Goal: Task Accomplishment & Management: Complete application form

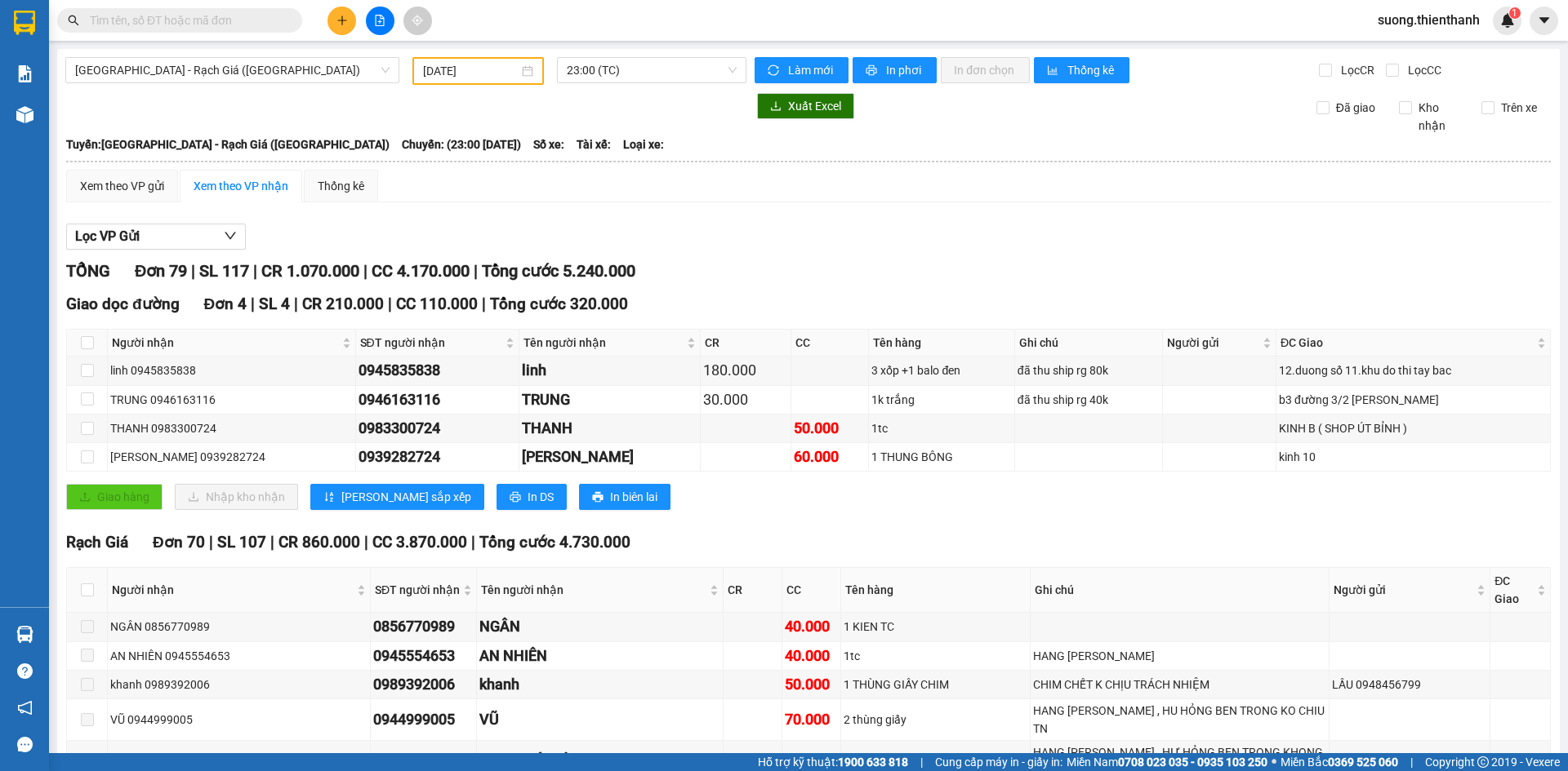
type input "12/01/2025"
click at [342, 29] on button at bounding box center [341, 20] width 29 height 29
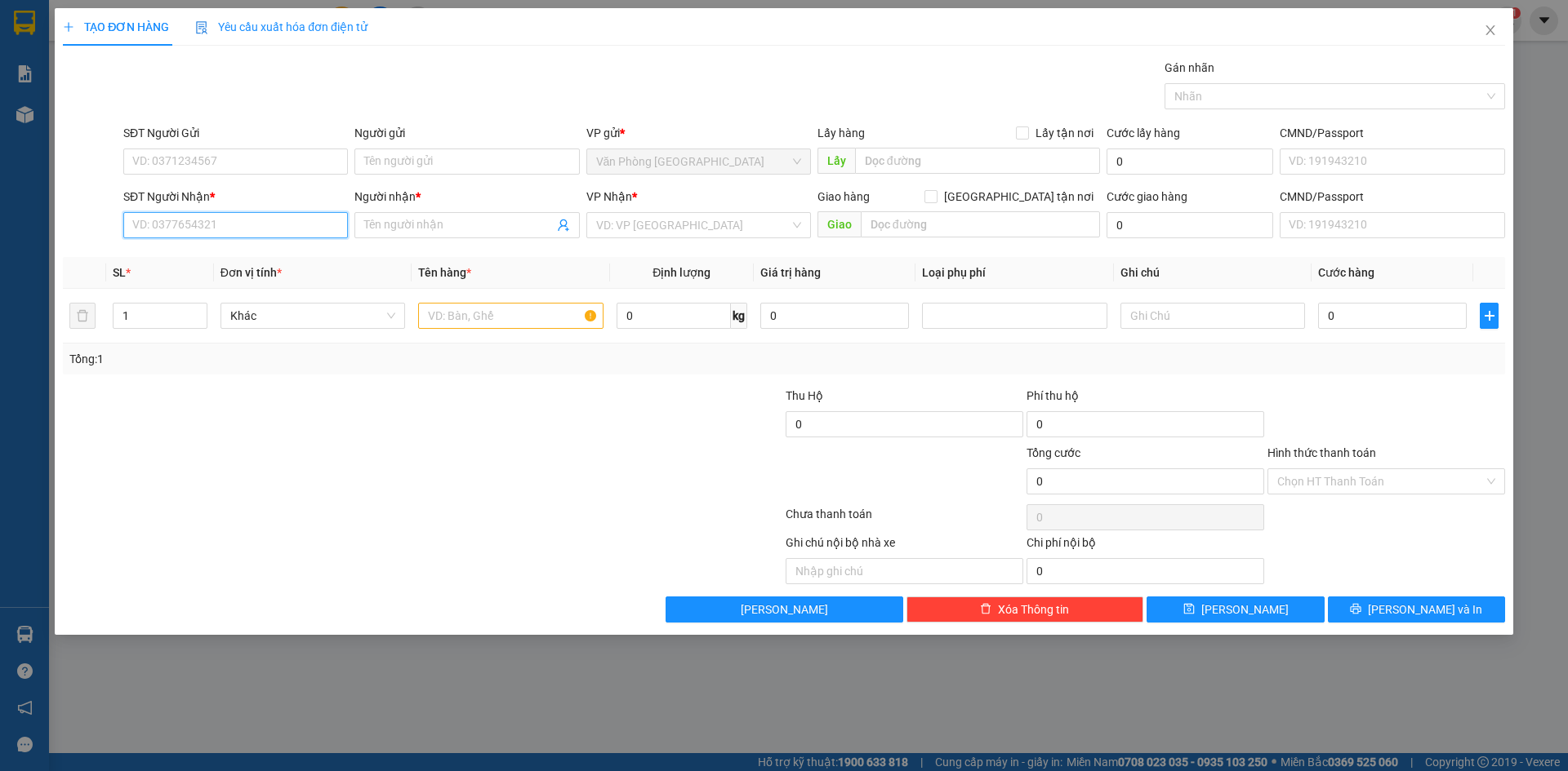
click at [233, 220] on input "SĐT Người Nhận *" at bounding box center [235, 225] width 224 height 26
paste input "0776398052"
type input "0776398052"
click at [385, 228] on input "Người nhận *" at bounding box center [458, 225] width 188 height 18
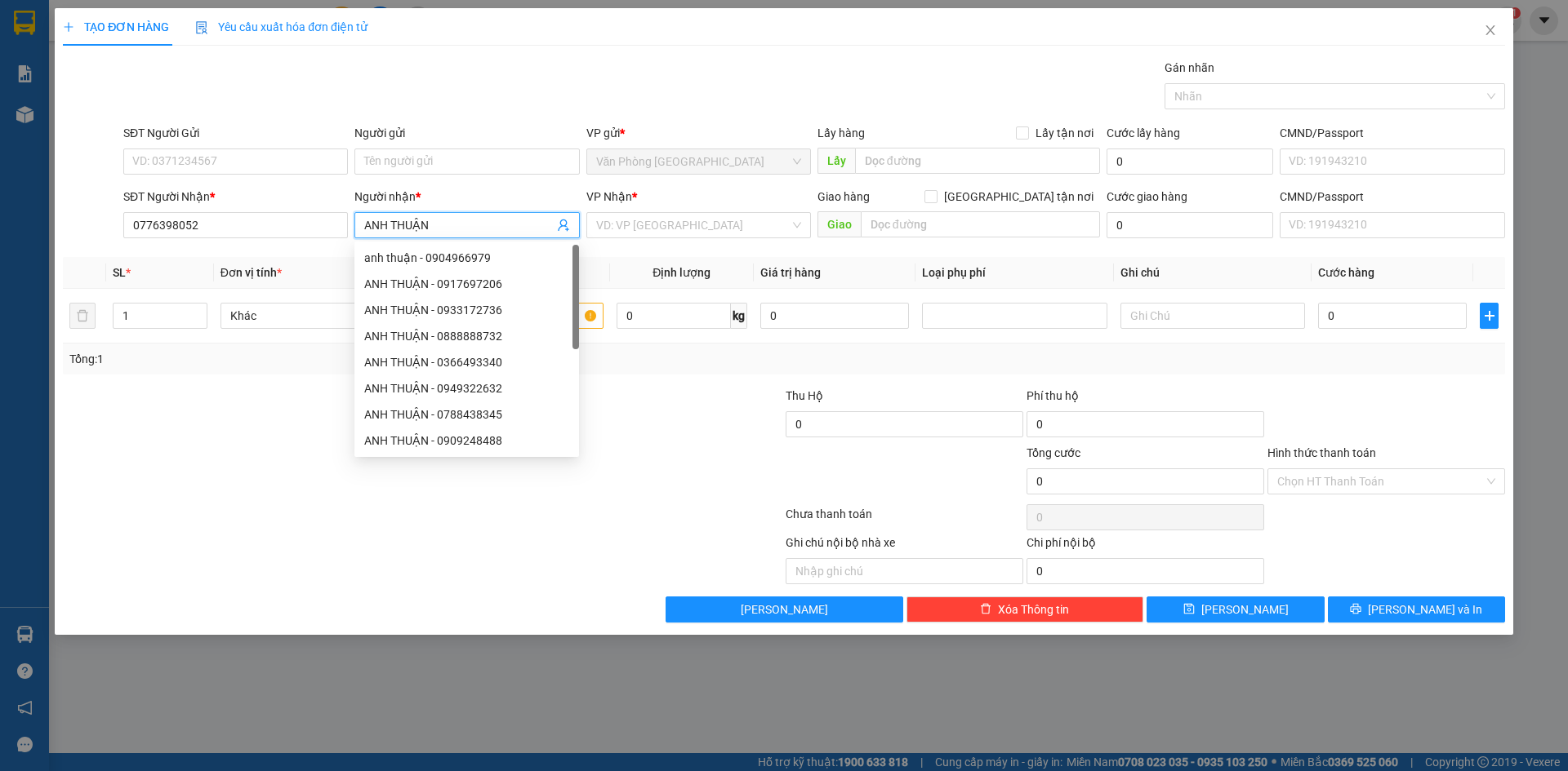
type input "ANH THUẬN"
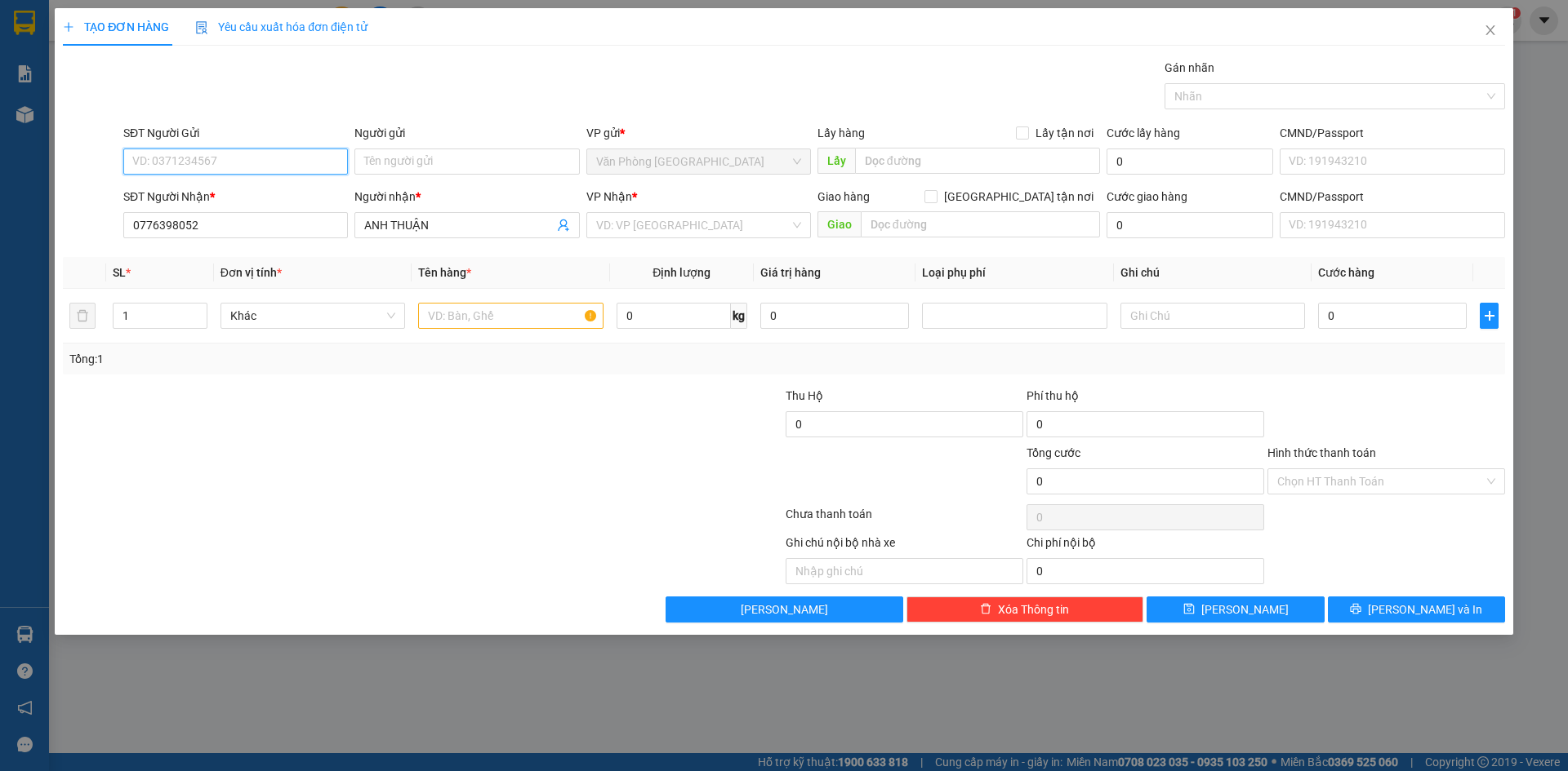
click at [250, 159] on input "SĐT Người Gửi" at bounding box center [235, 161] width 224 height 26
paste input "0363500454"
type input "0363500454"
click at [393, 165] on input "Người gửi" at bounding box center [466, 161] width 224 height 26
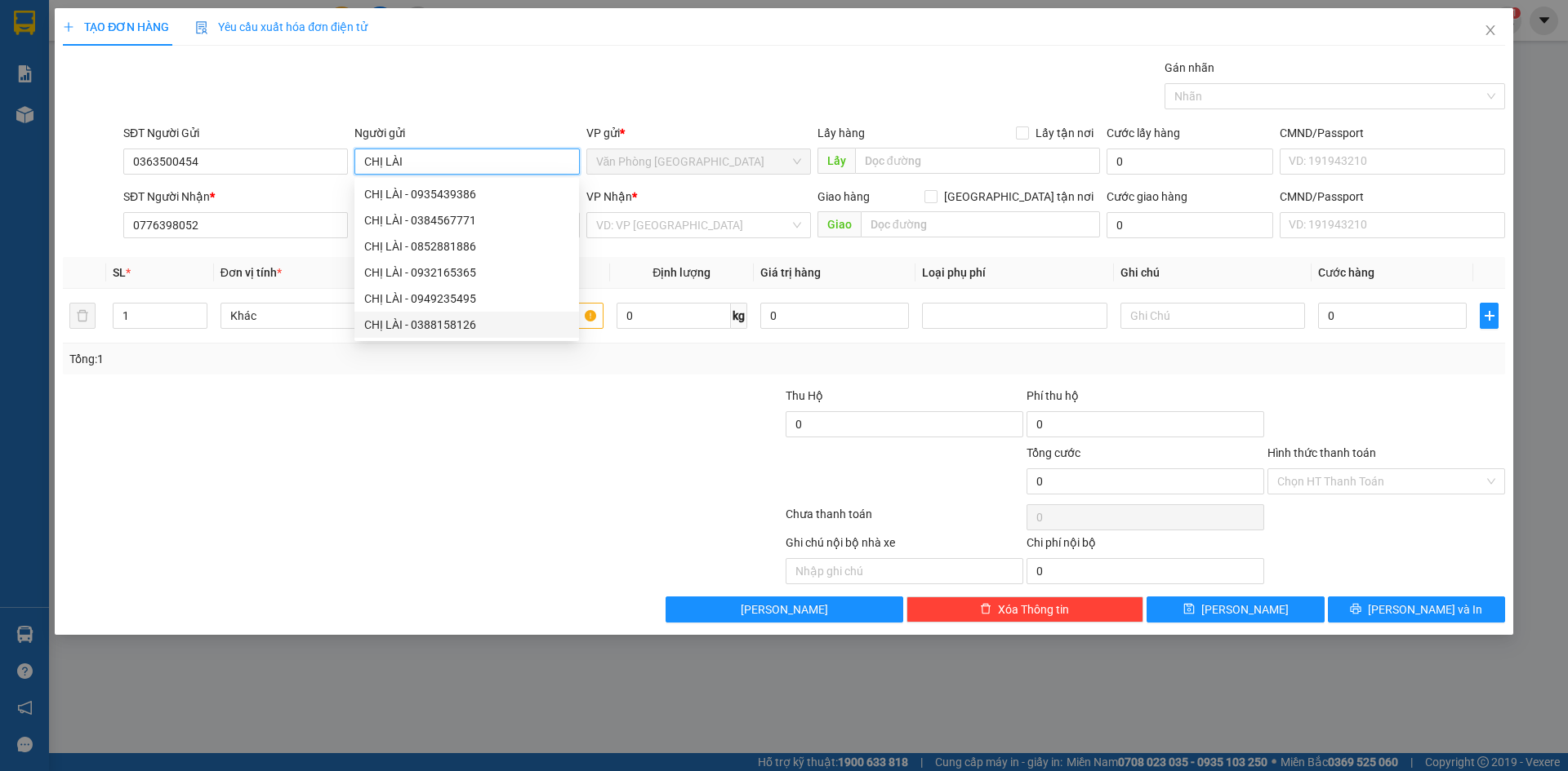
type input "CHỊ LÀI"
click at [608, 426] on div at bounding box center [663, 416] width 241 height 58
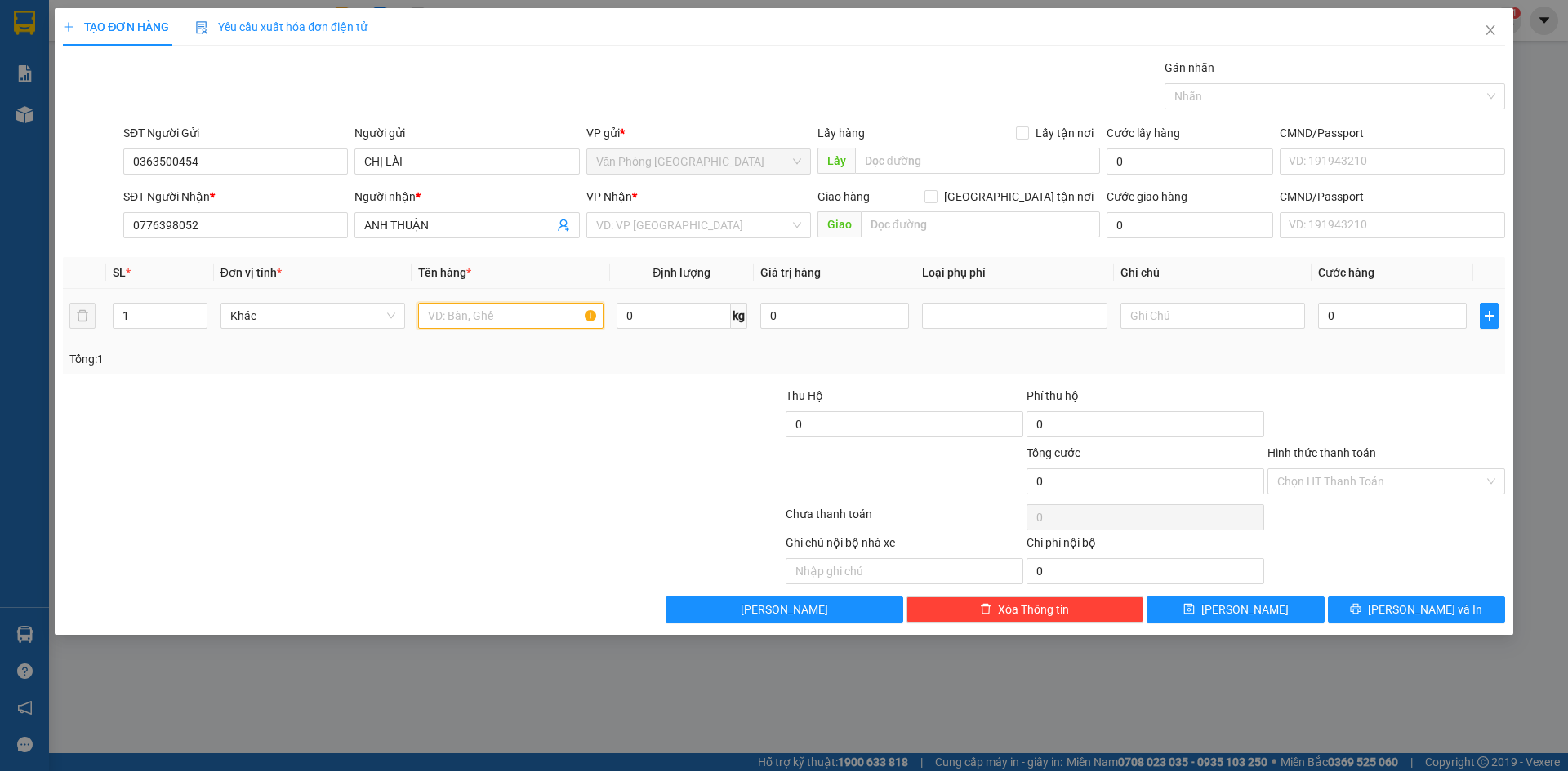
click at [487, 318] on input "text" at bounding box center [510, 316] width 185 height 26
type input "1 THÙNG XỐP MÀU VÀNG"
click at [678, 228] on input "search" at bounding box center [693, 225] width 194 height 24
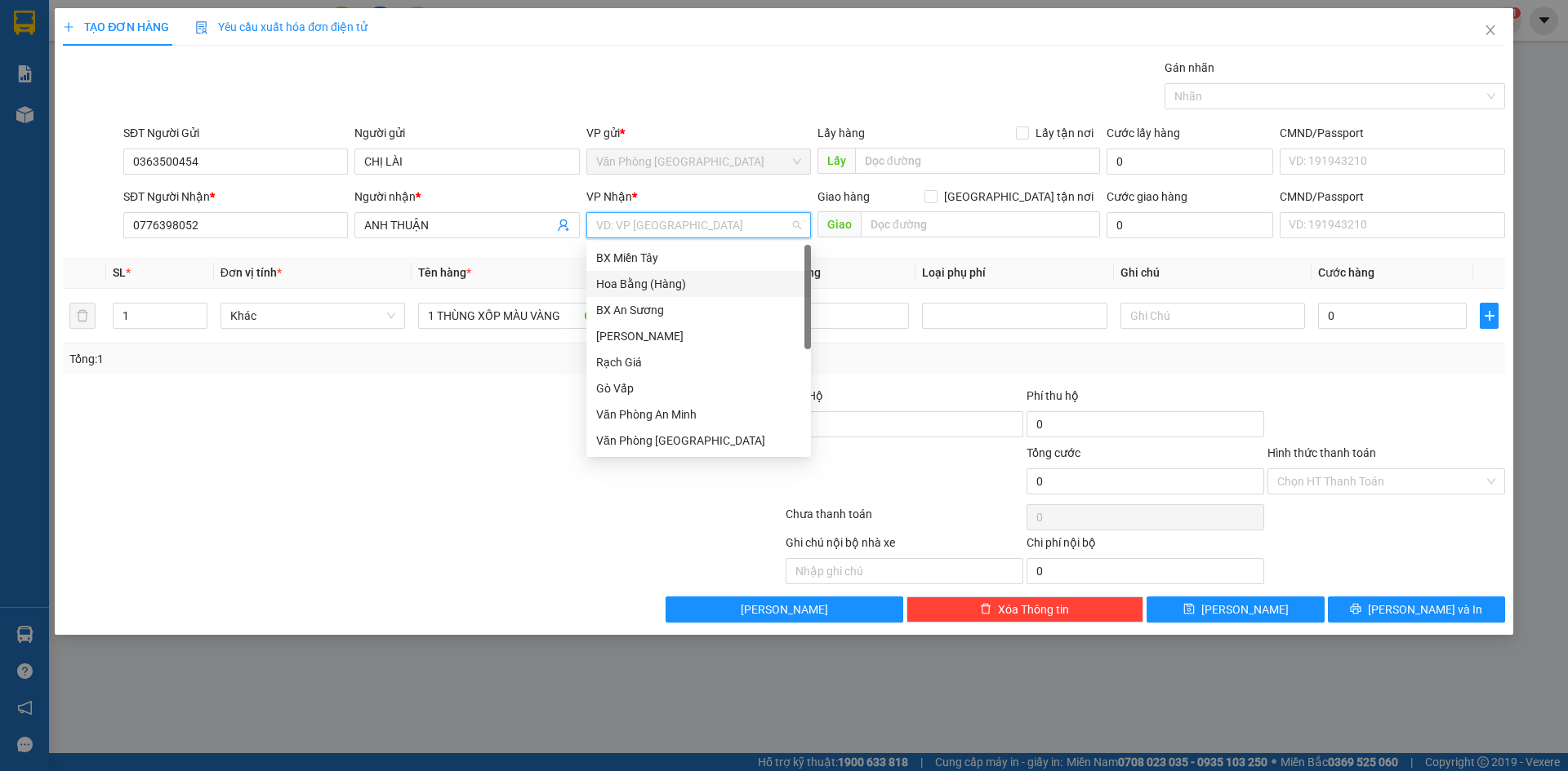
click at [656, 286] on div "Hoa Bằng (Hàng)" at bounding box center [698, 283] width 205 height 18
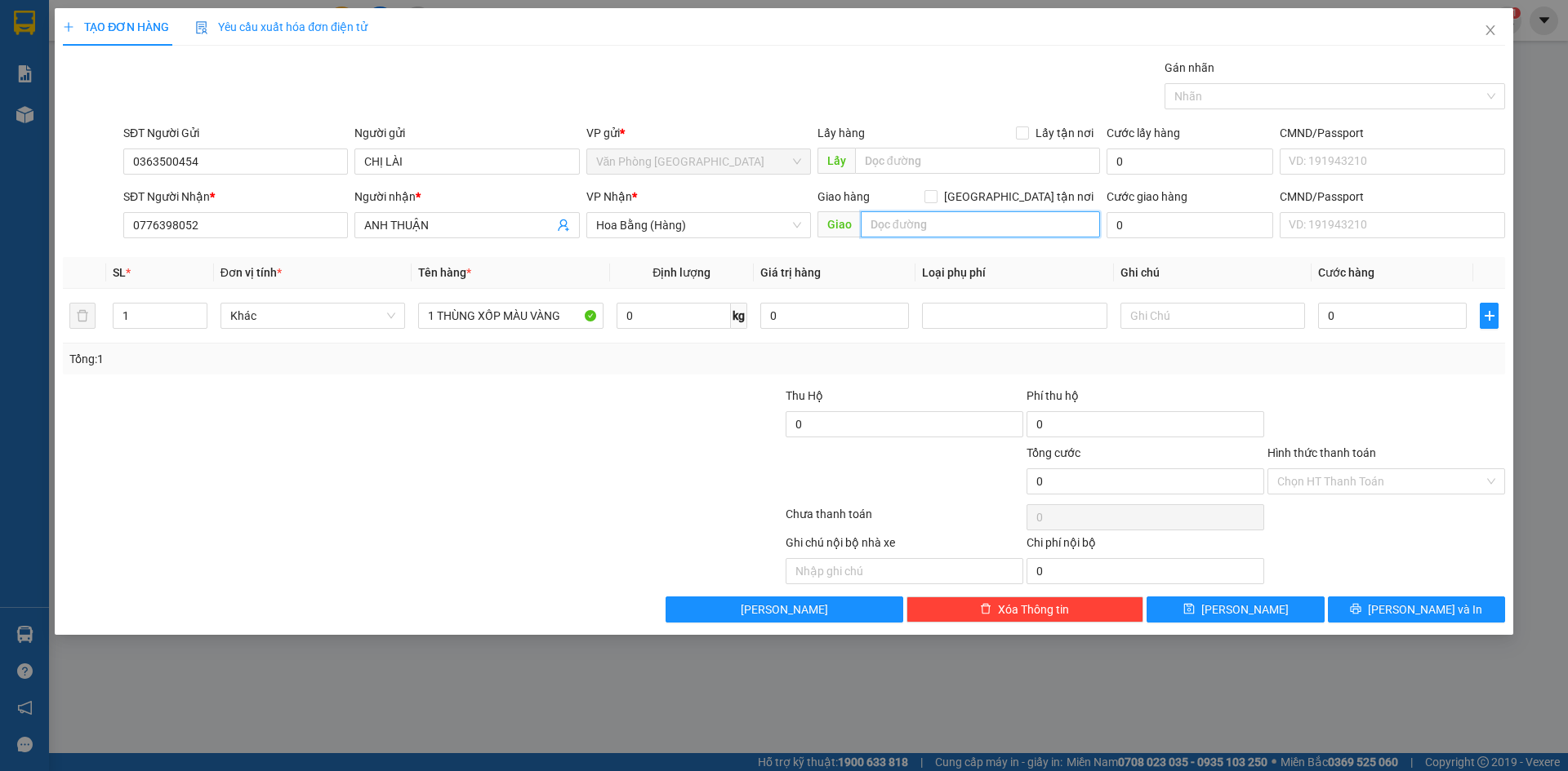
click at [881, 229] on input "text" at bounding box center [980, 224] width 239 height 26
type input "TRẠM THU PHÍ BẾN LỨC"
click at [1148, 318] on input "text" at bounding box center [1213, 316] width 185 height 26
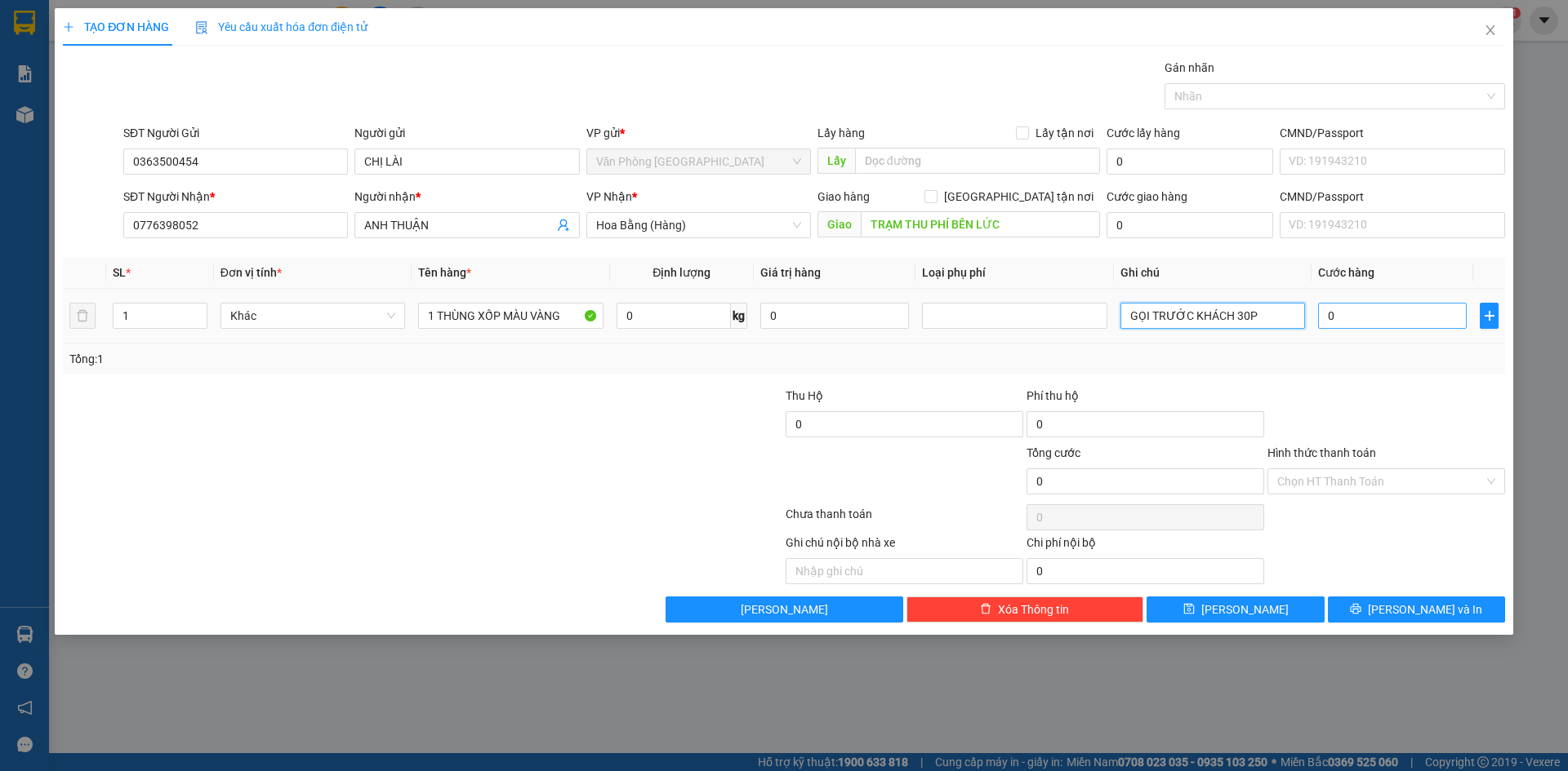
type input "GỌI TRƯỚC KHÁCH 30P"
click at [1383, 317] on input "0" at bounding box center [1393, 316] width 148 height 26
type input "005"
type input "5"
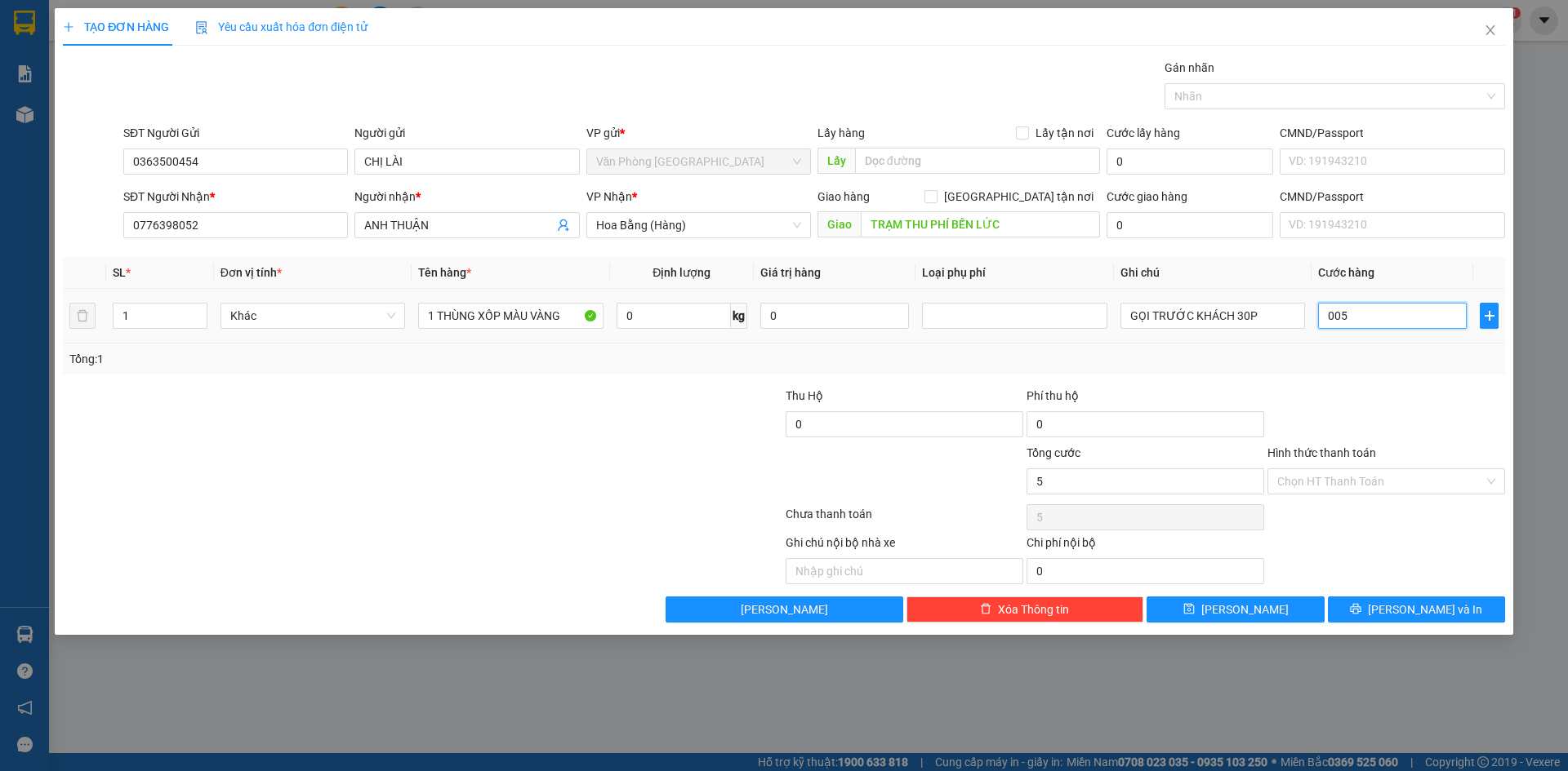
type input "0.050"
type input "50"
type input "00.500"
type input "500"
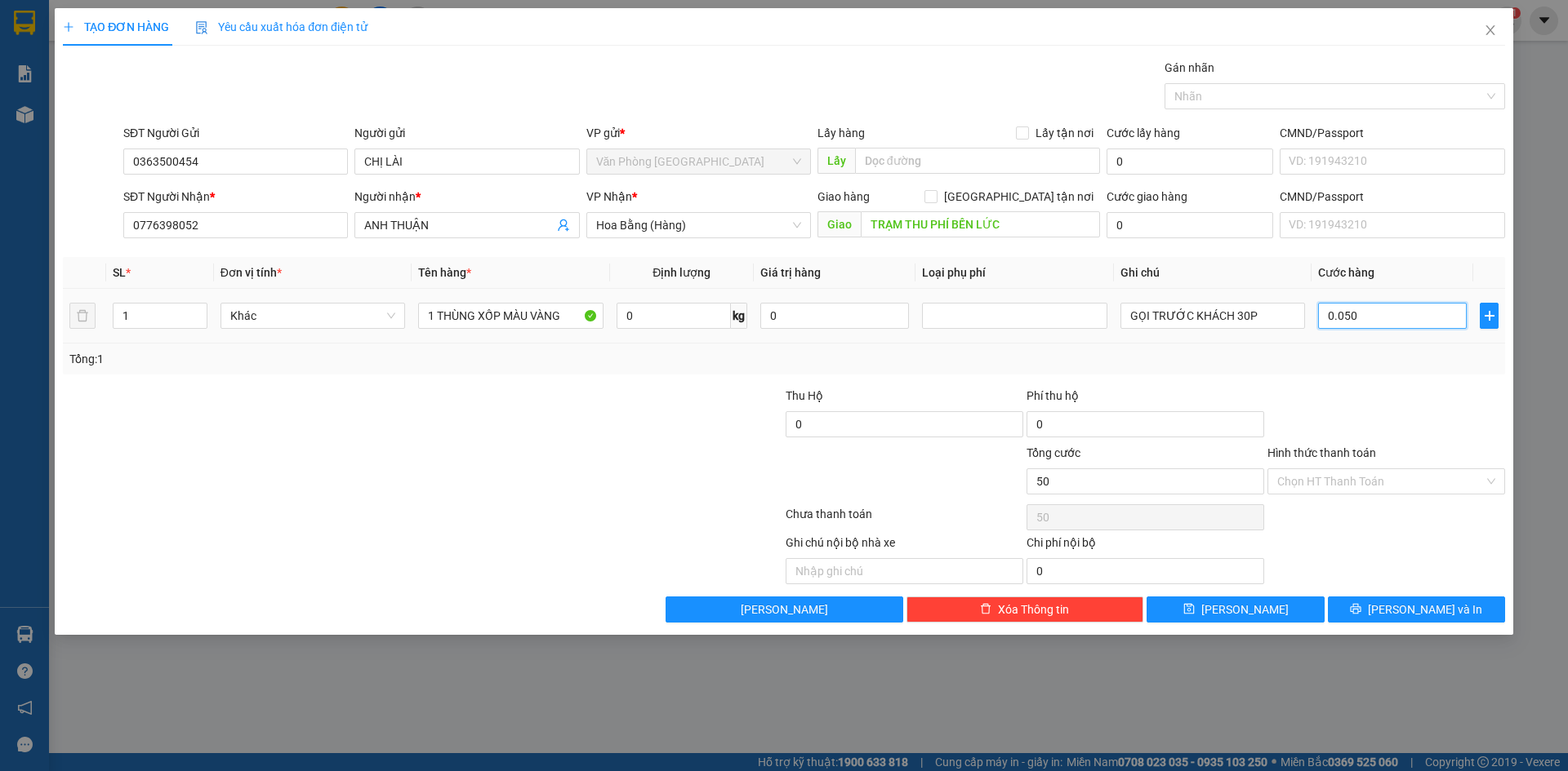
type input "500"
type input "000.500"
type input "500"
type input "0.005.000"
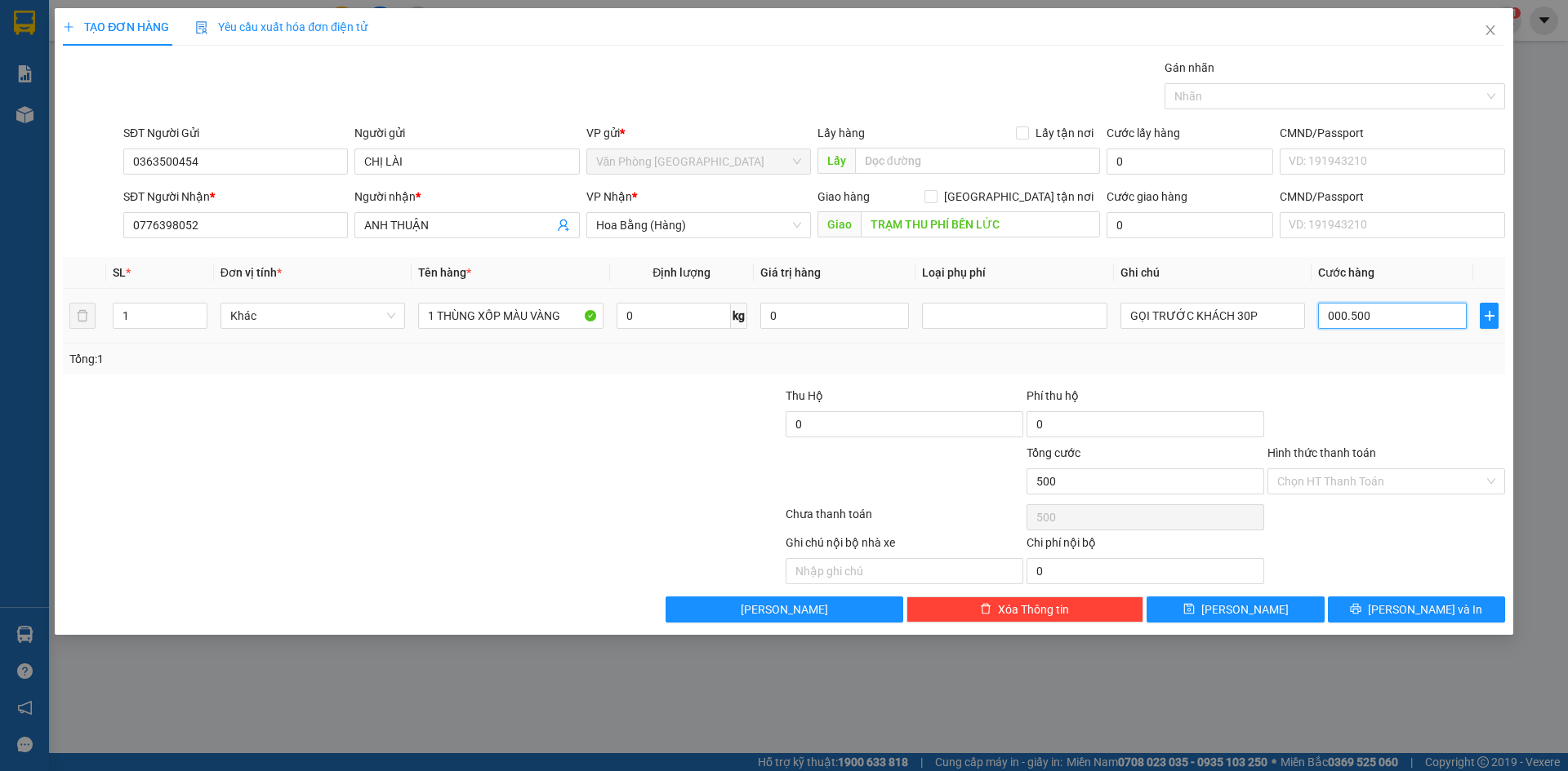
type input "5.000"
type input "000.550.000"
type input "550.000"
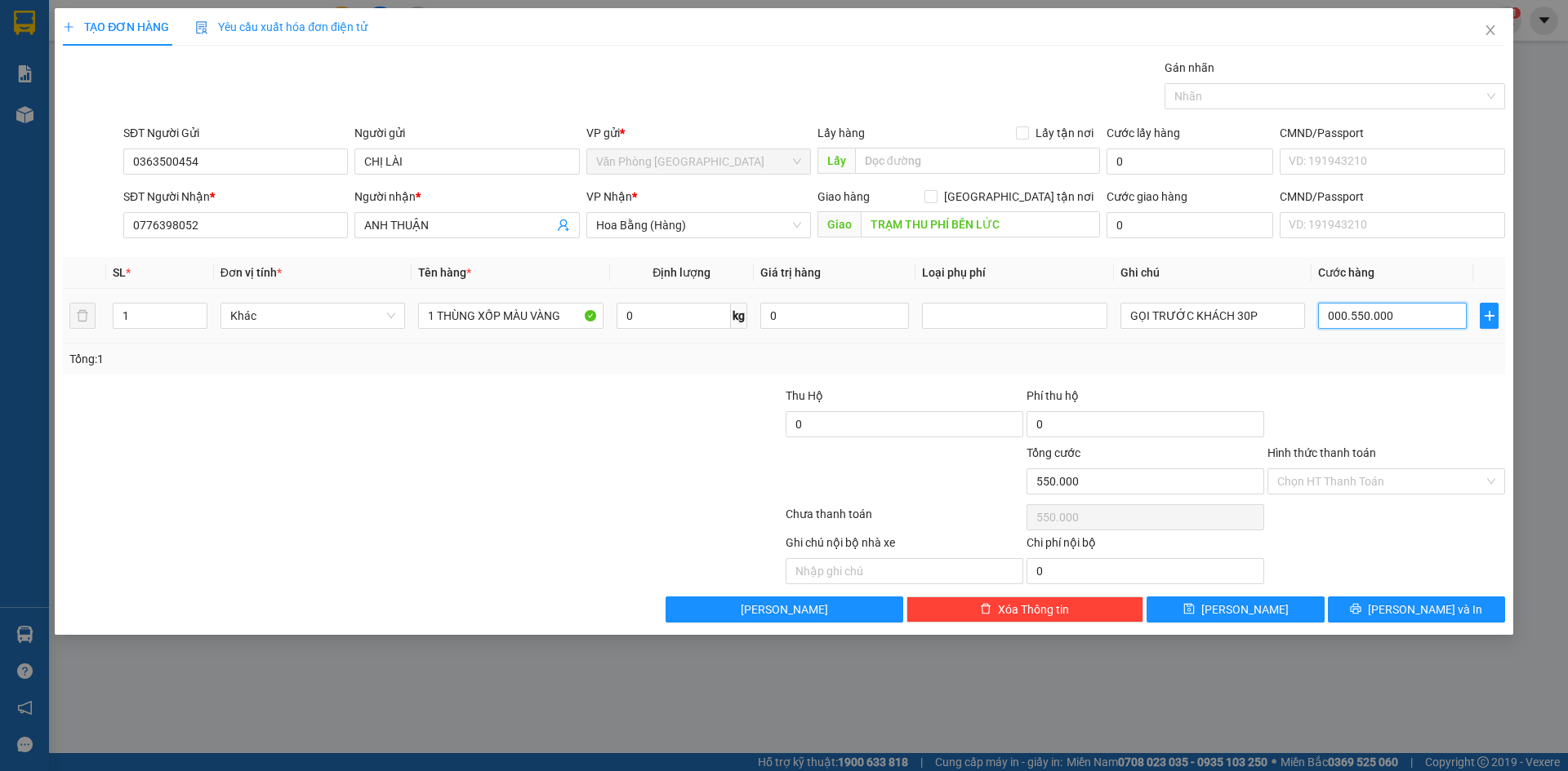
type input "000.555.000"
type input "555.000"
type input "0.005.555.005"
type input "5.555.005"
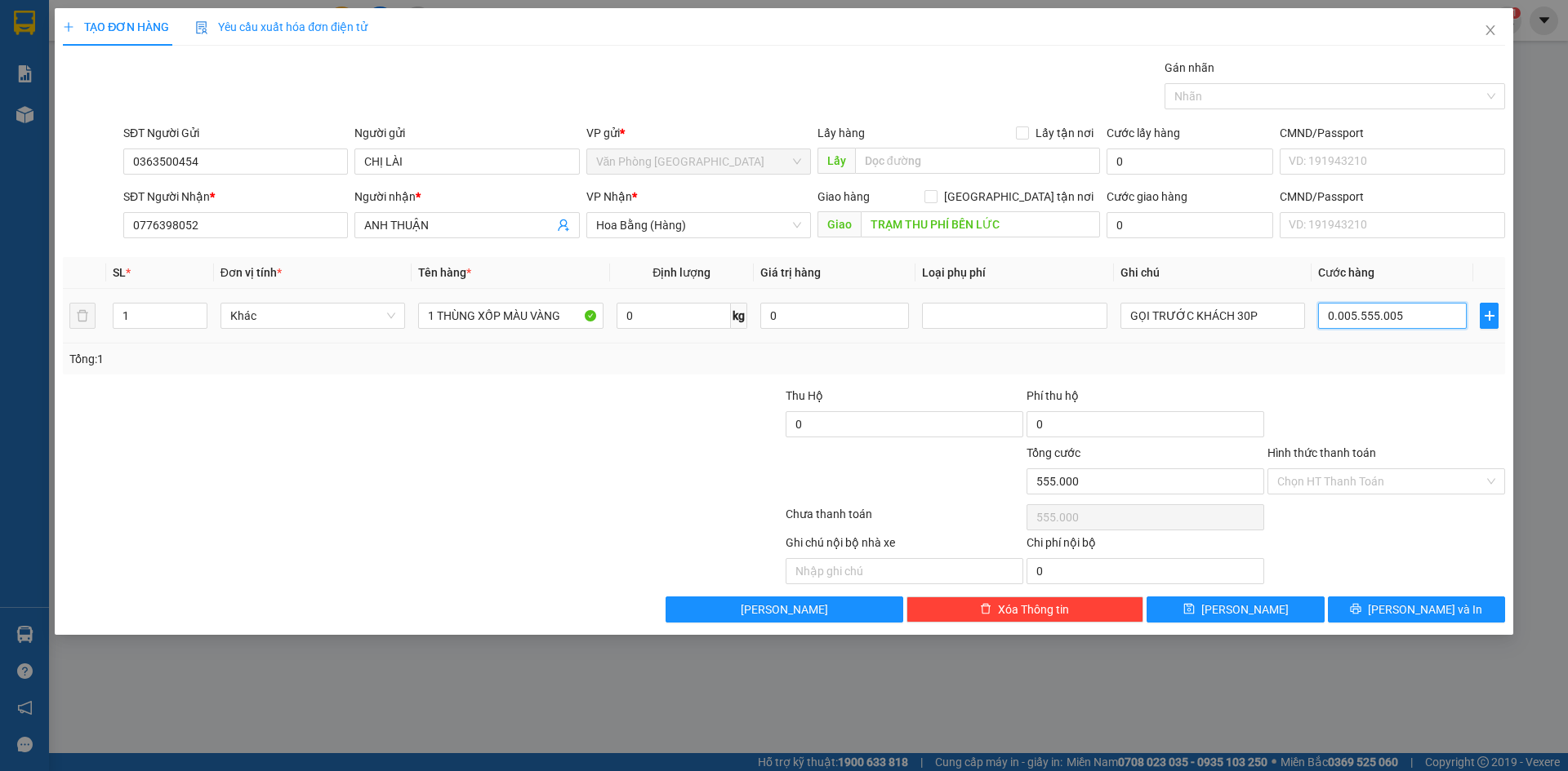
type input "5.555.005"
type input "00.055.550"
type input "55.550"
type input "0.005.555"
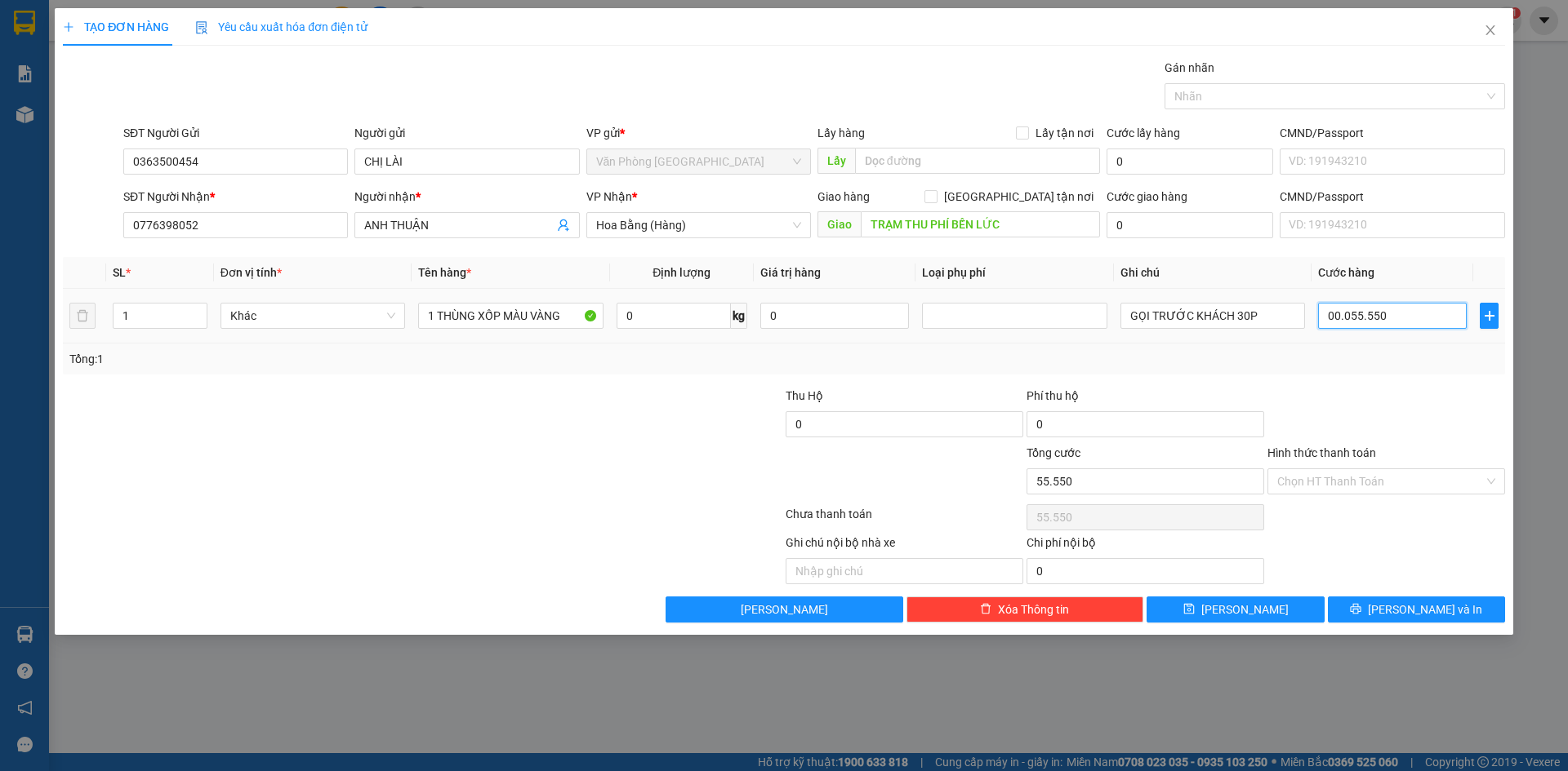
type input "5.555"
type input "000.555"
type input "555"
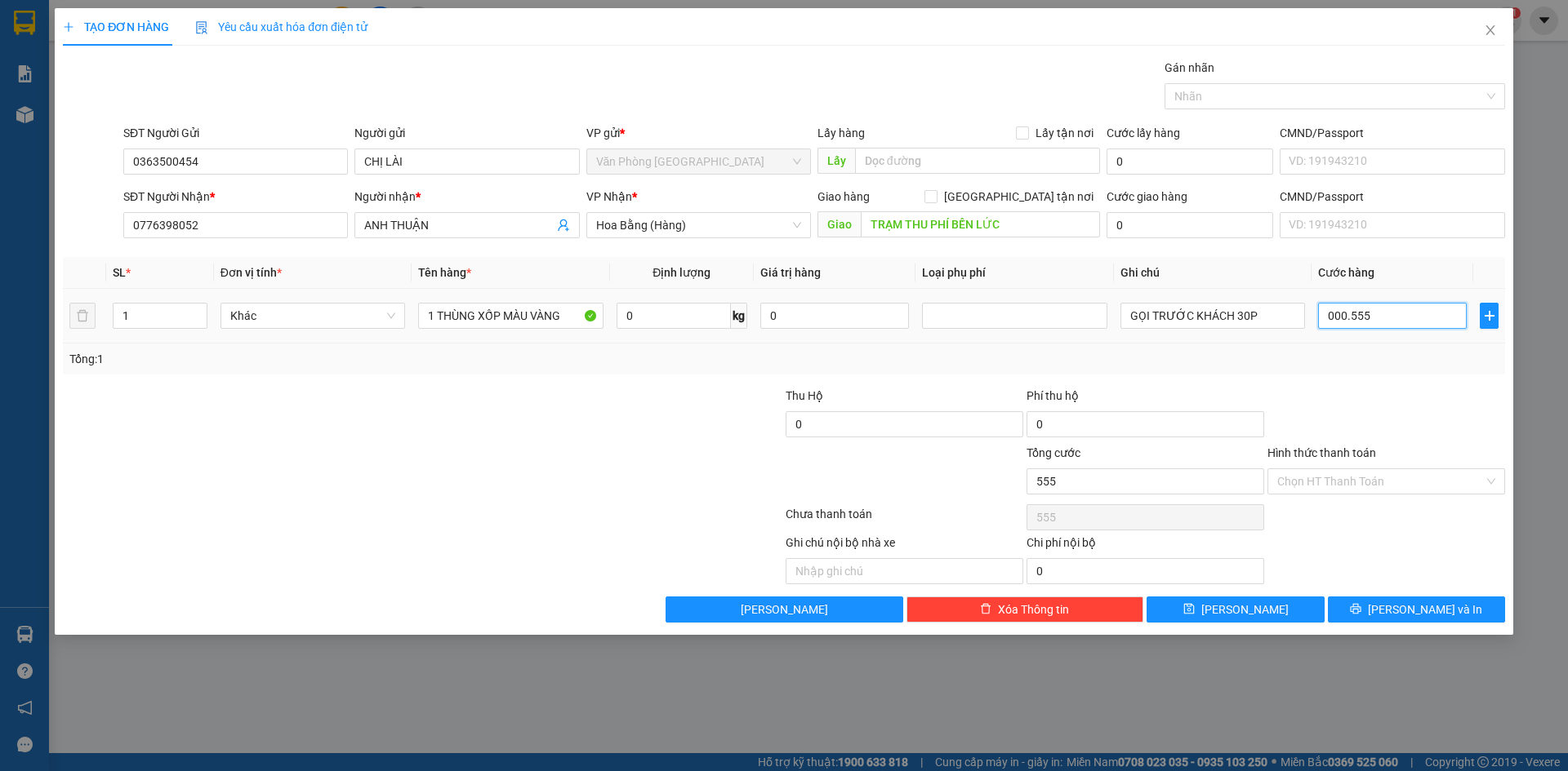
type input "00.055"
type input "55"
type input "0.005"
type input "5"
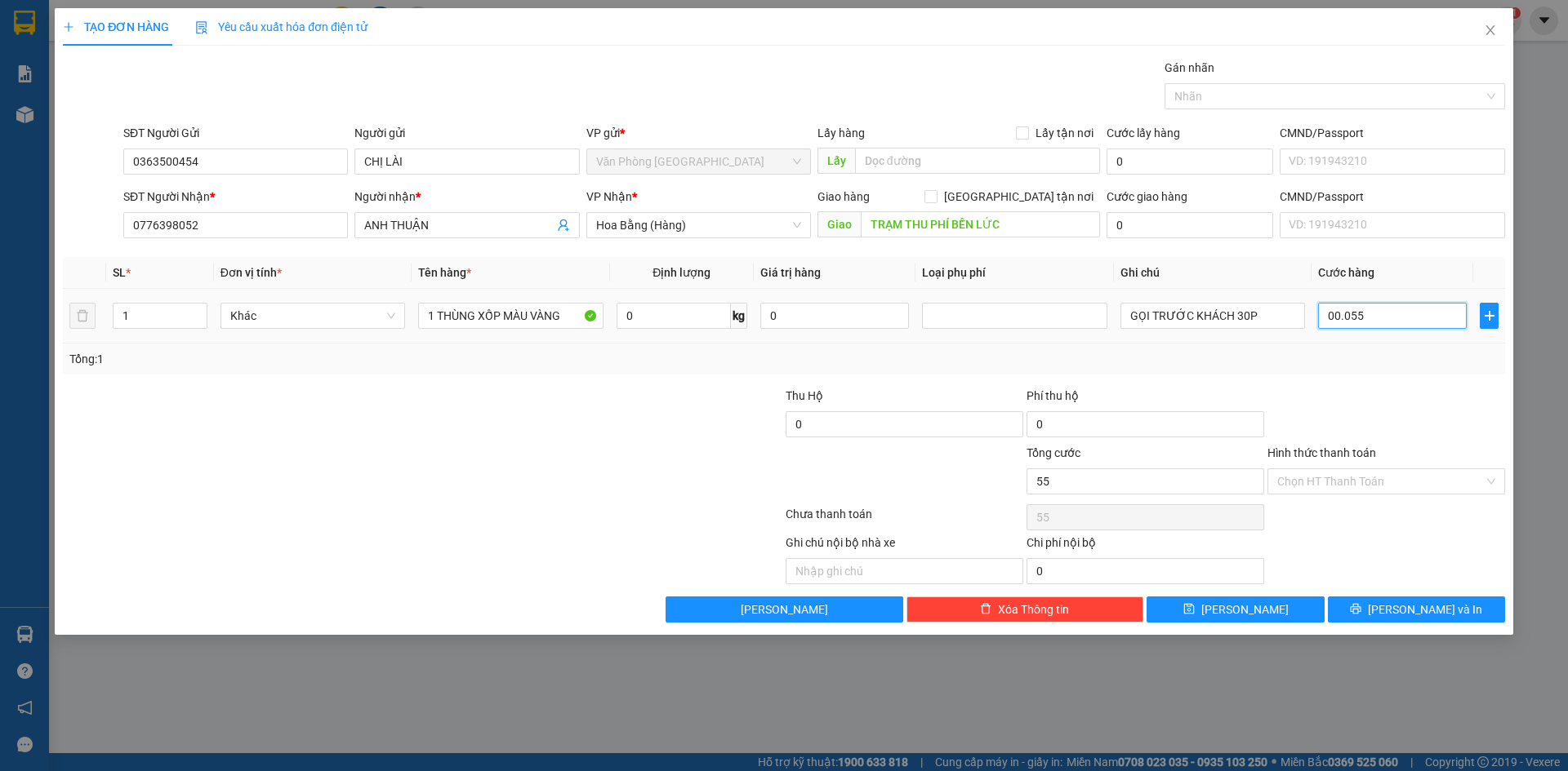
type input "5"
type input "000"
type input "0"
type input "005"
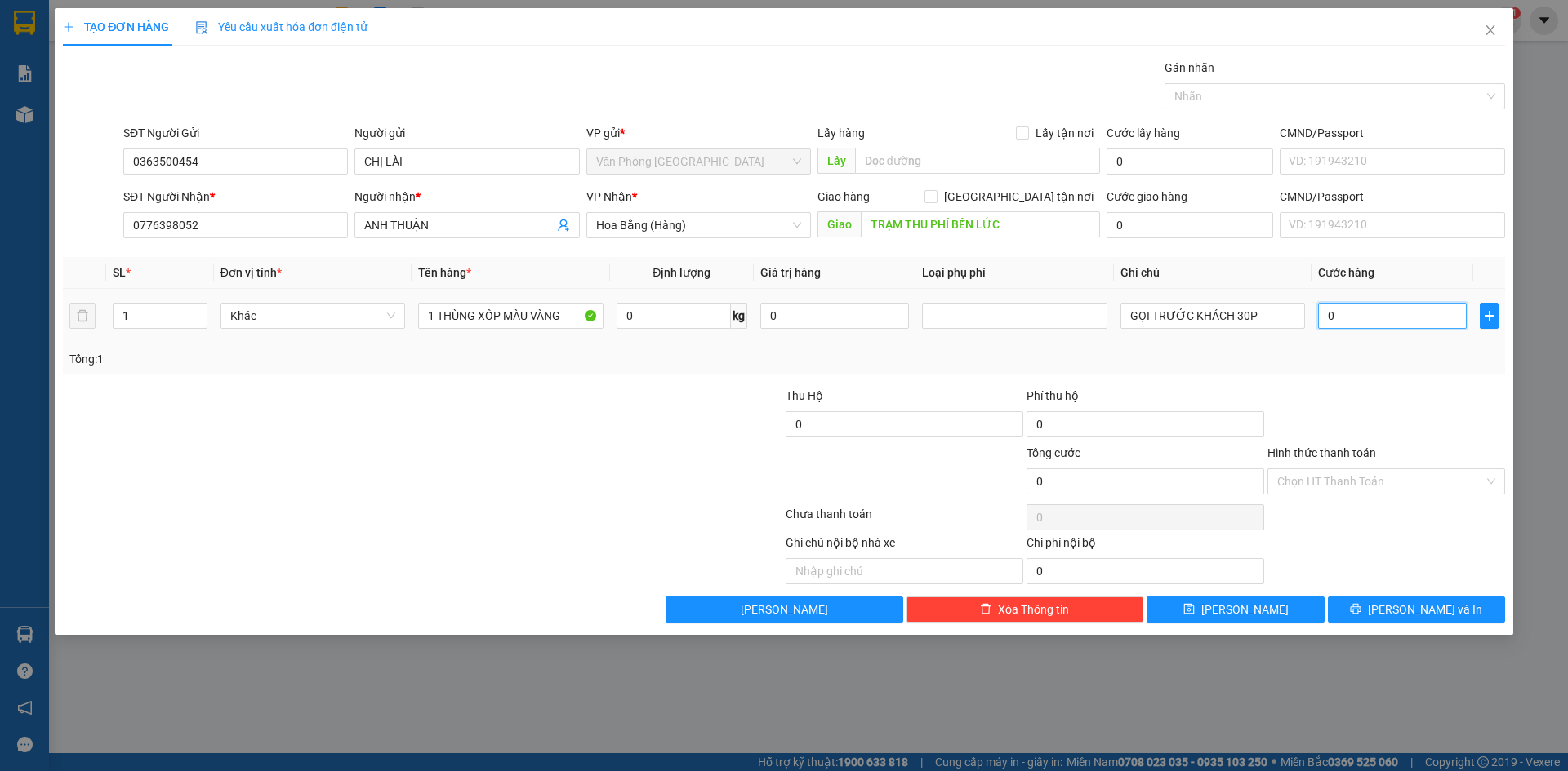
type input "5"
type input "0.050"
type input "50"
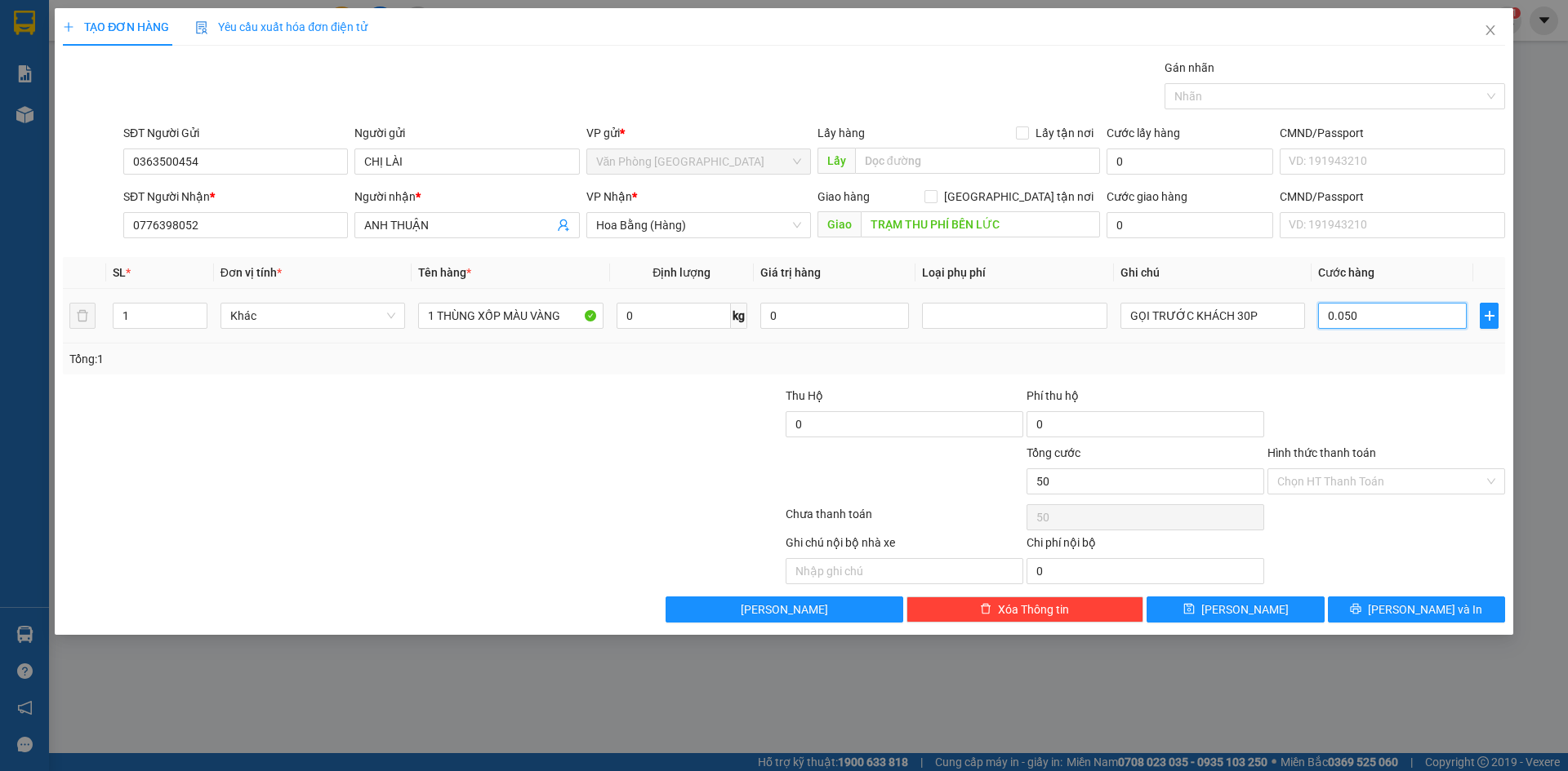
type input "00.500"
type input "500"
type input "0.005.000"
type input "5.000"
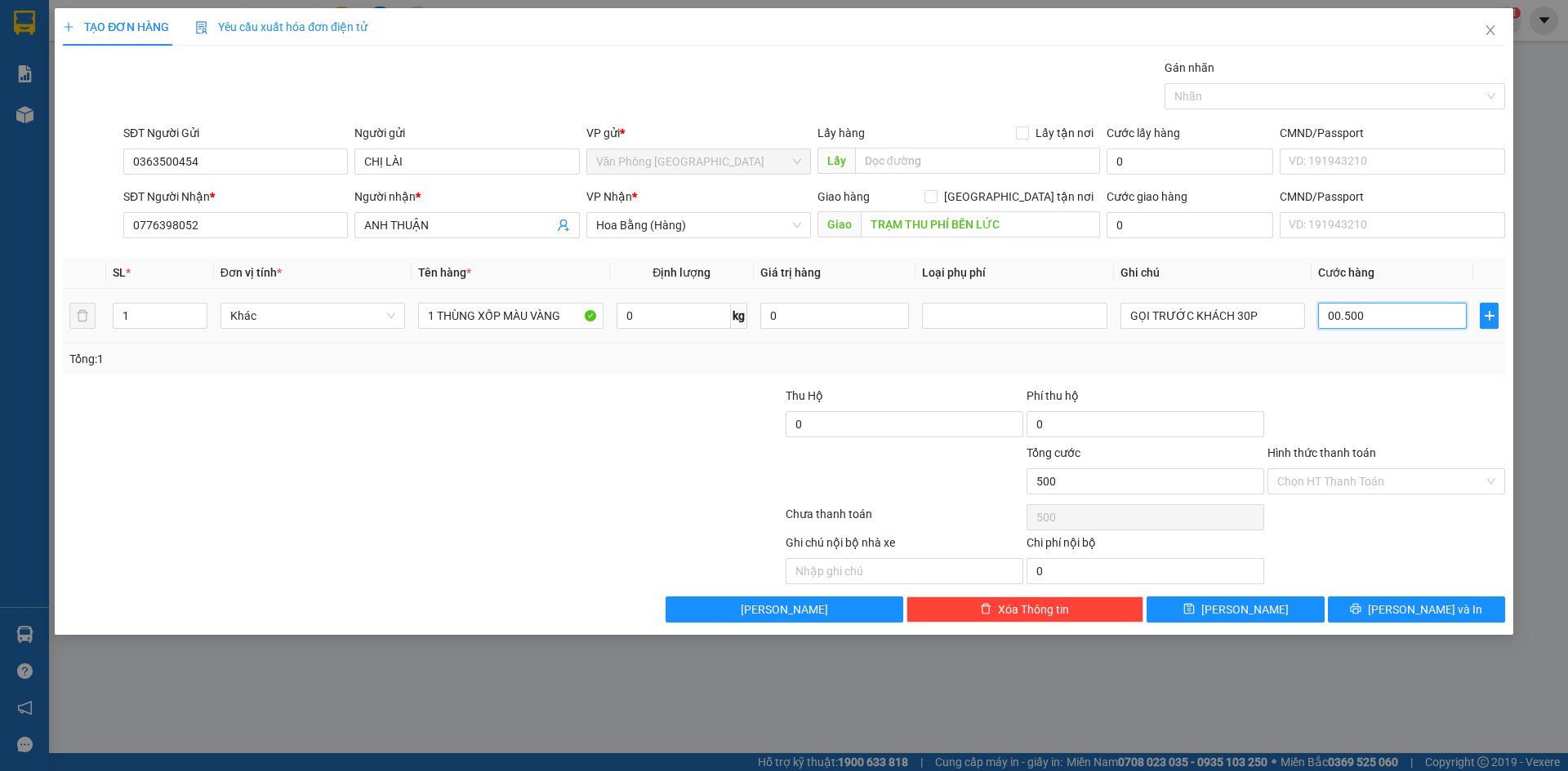
type input "5.000"
type input "000.050.000"
type input "50.000"
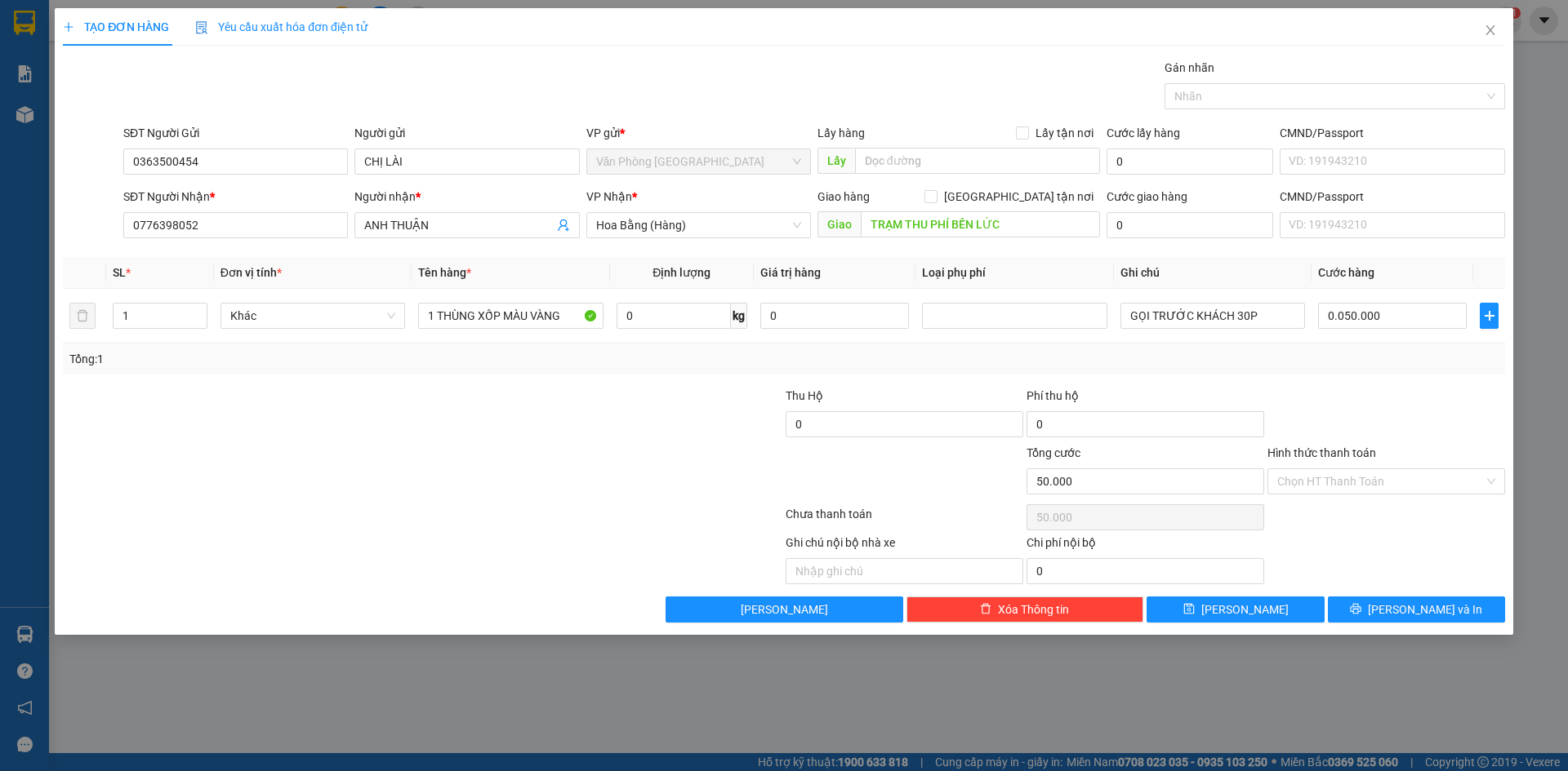
type input "50.000"
click at [1343, 395] on div at bounding box center [1387, 416] width 241 height 58
click at [1212, 612] on button "[PERSON_NAME]" at bounding box center [1235, 610] width 177 height 26
type input "0"
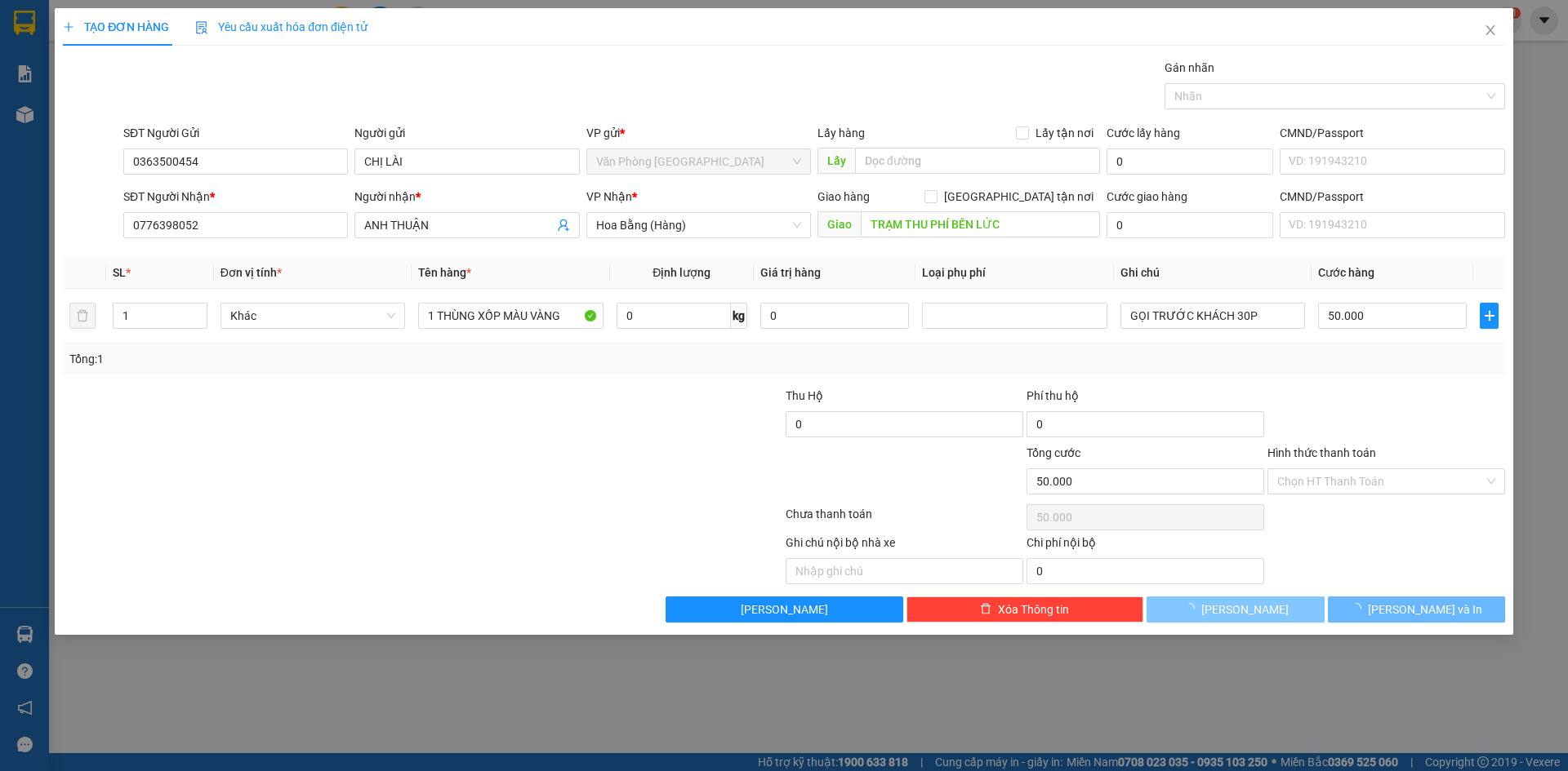
type input "0"
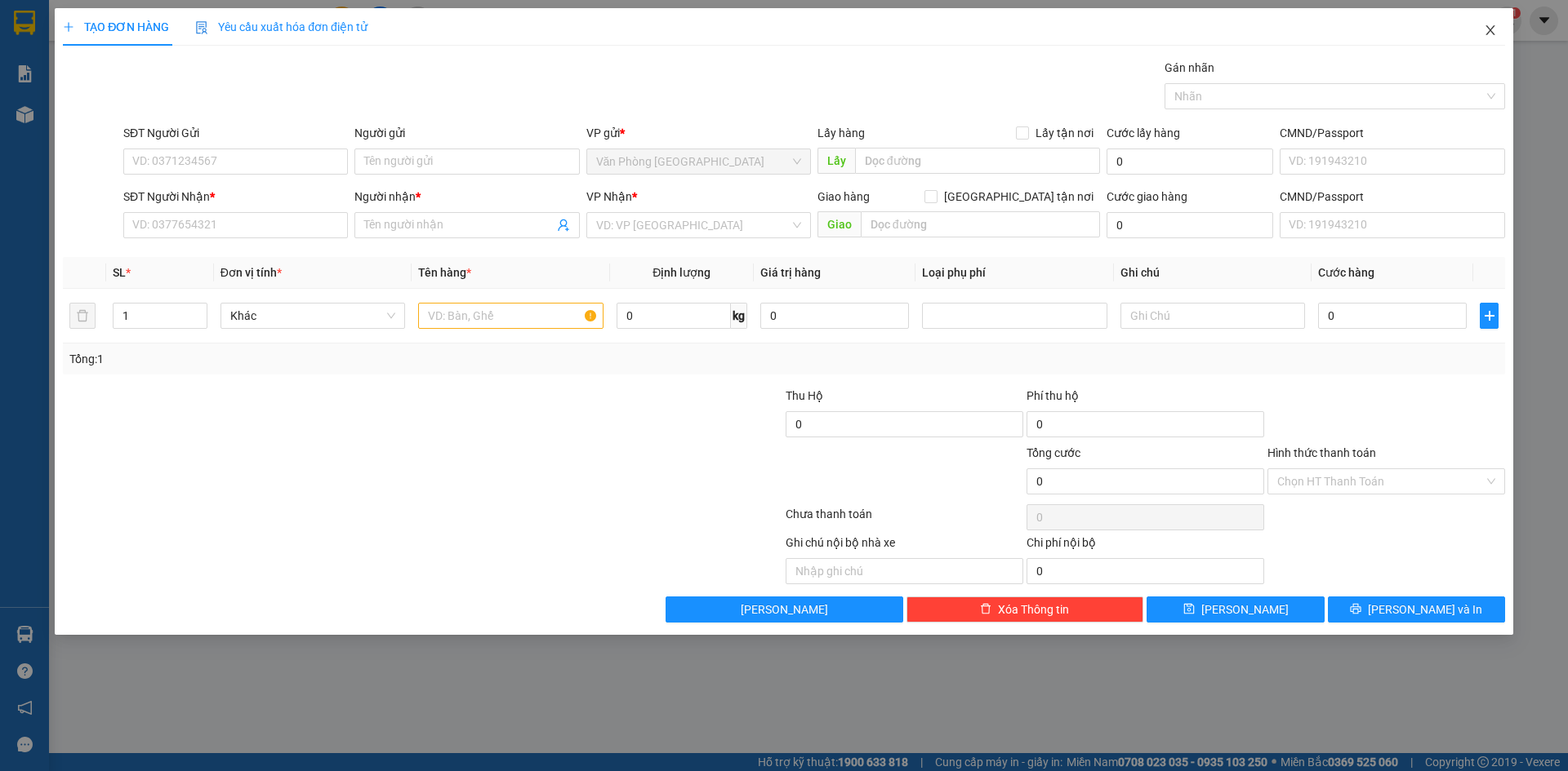
click at [1489, 27] on icon "close" at bounding box center [1490, 30] width 13 height 13
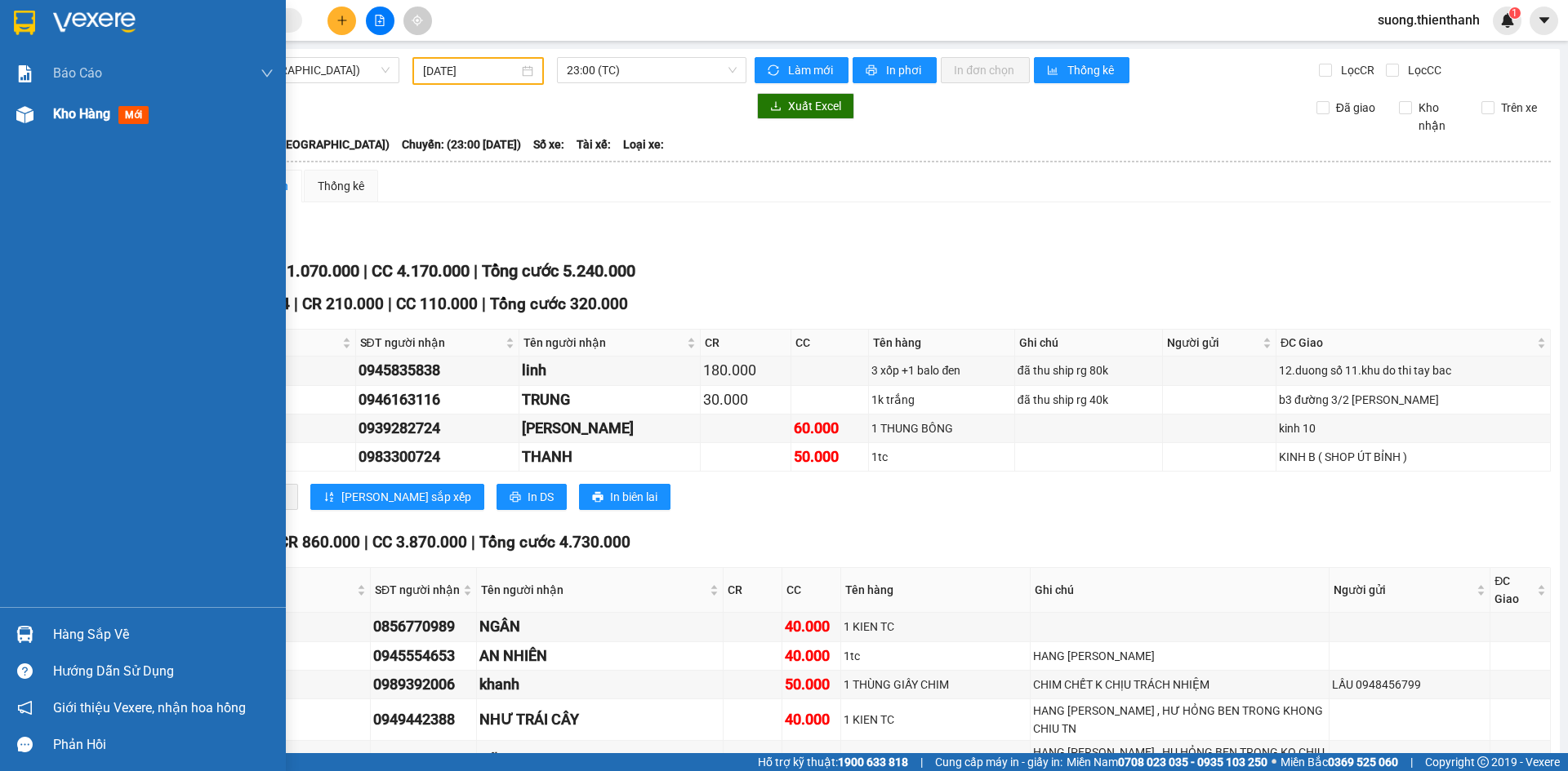
click at [37, 121] on div at bounding box center [24, 114] width 29 height 29
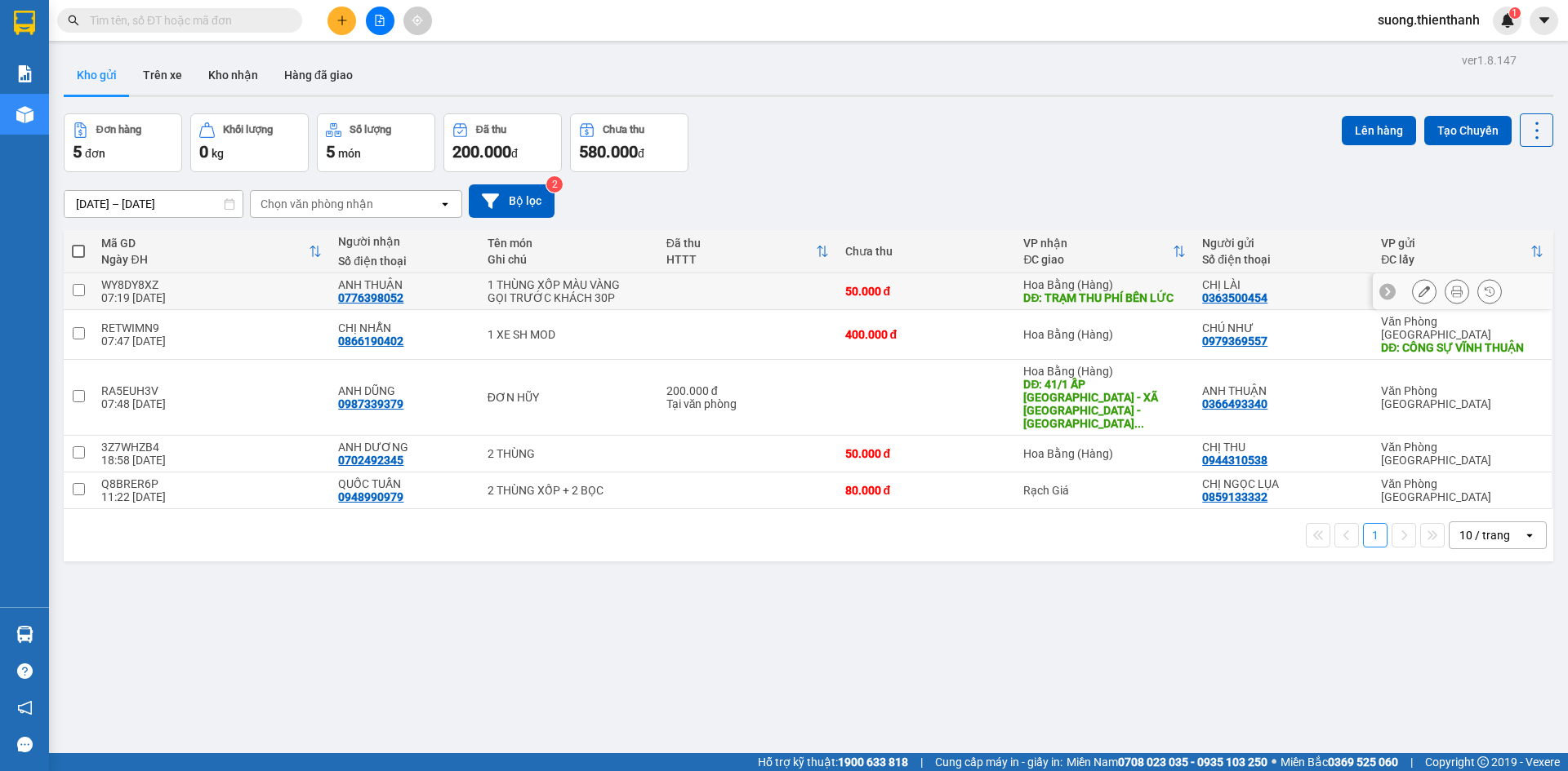
click at [263, 294] on div "07:19 [DATE]" at bounding box center [211, 297] width 221 height 13
checkbox input "true"
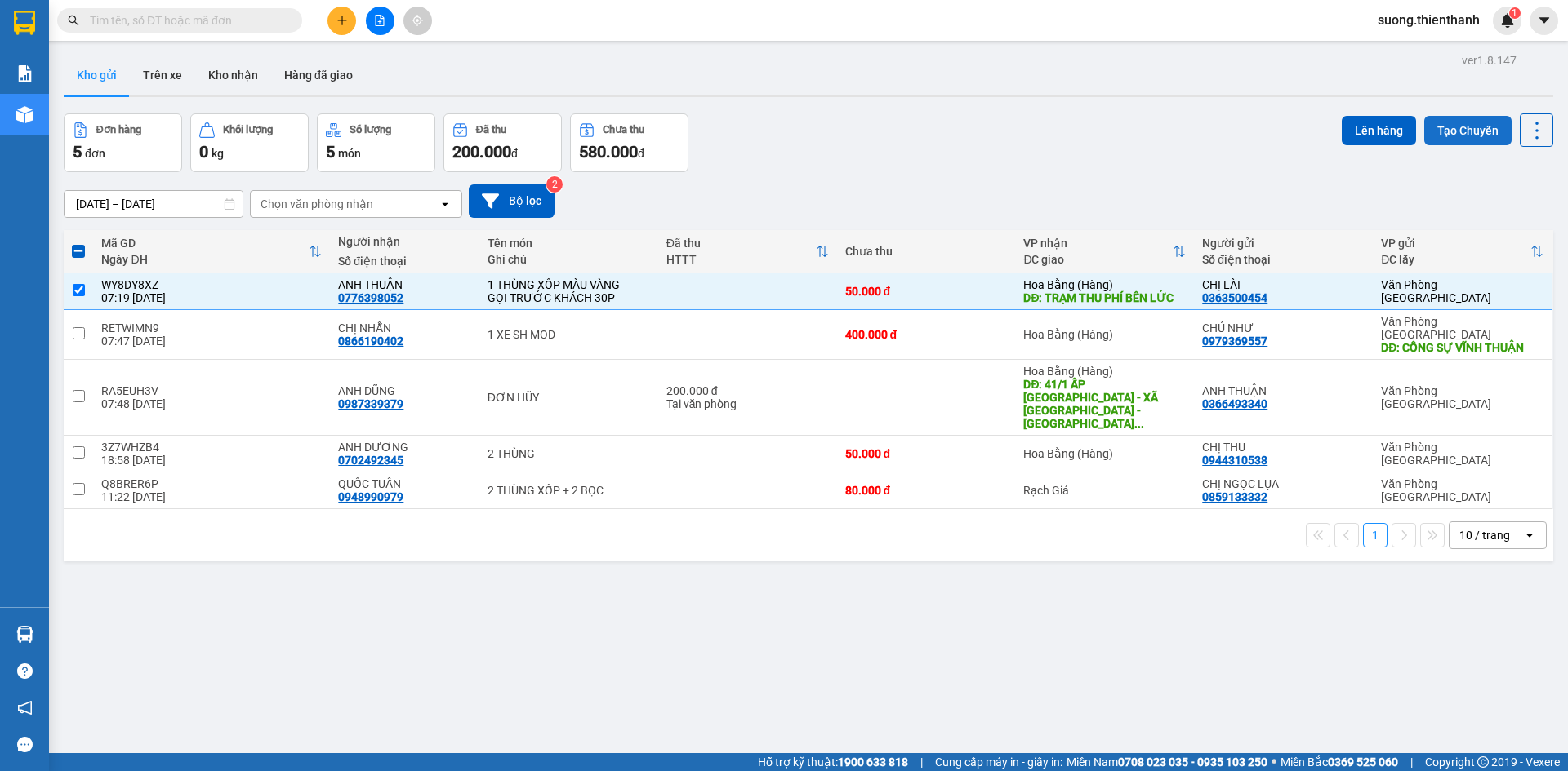
click at [1456, 125] on button "Tạo Chuyến" at bounding box center [1468, 131] width 87 height 30
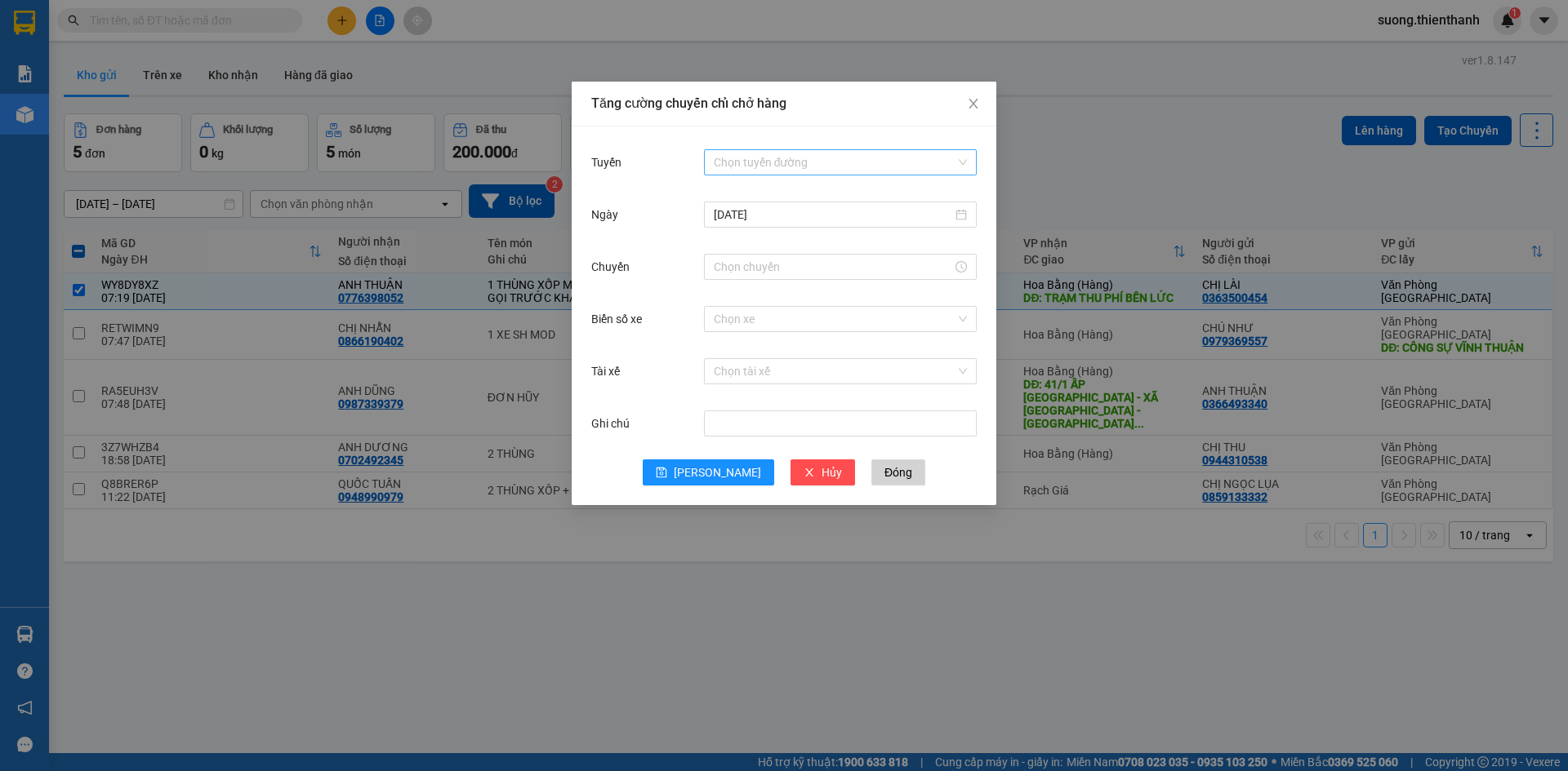
click at [796, 162] on input "Tuyến" at bounding box center [834, 162] width 242 height 24
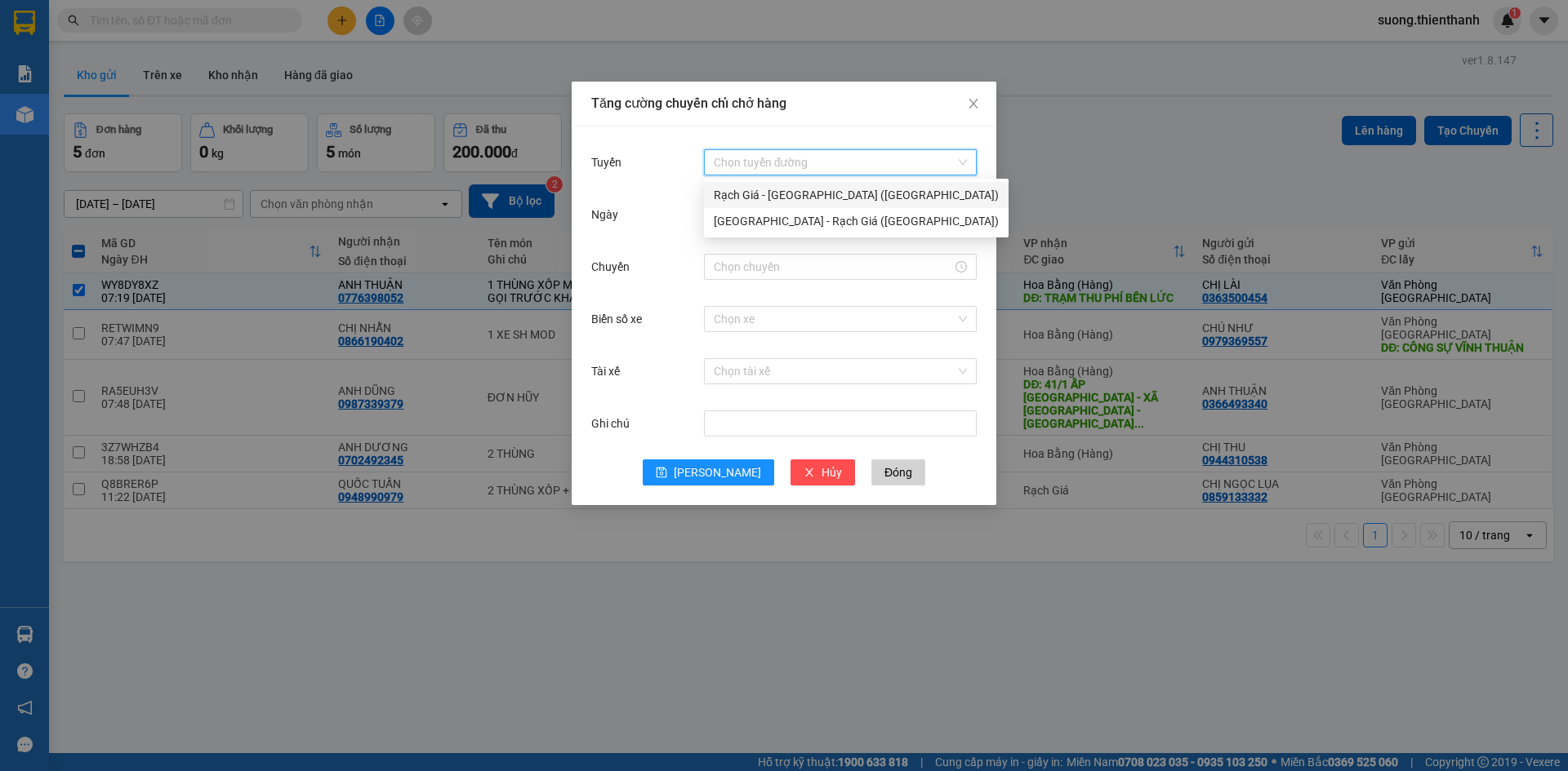
click at [766, 193] on div "Rạch Giá - [GEOGRAPHIC_DATA] ([GEOGRAPHIC_DATA])" at bounding box center [856, 194] width 285 height 18
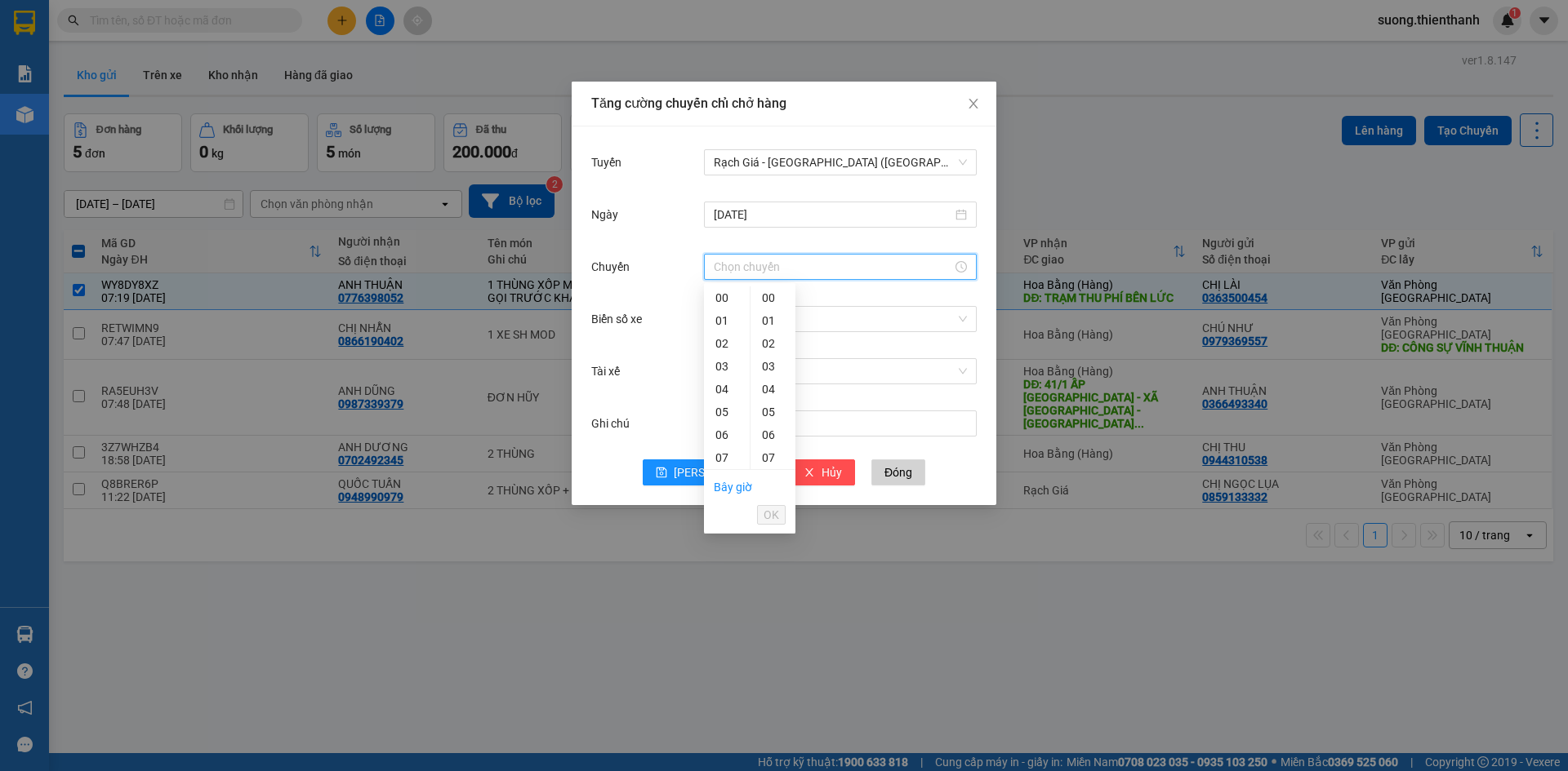
click at [741, 271] on input "Chuyến" at bounding box center [832, 267] width 238 height 18
click at [731, 351] on div "13" at bounding box center [727, 349] width 45 height 23
type input "13:00"
drag, startPoint x: 777, startPoint y: 520, endPoint x: 768, endPoint y: 488, distance: 33.2
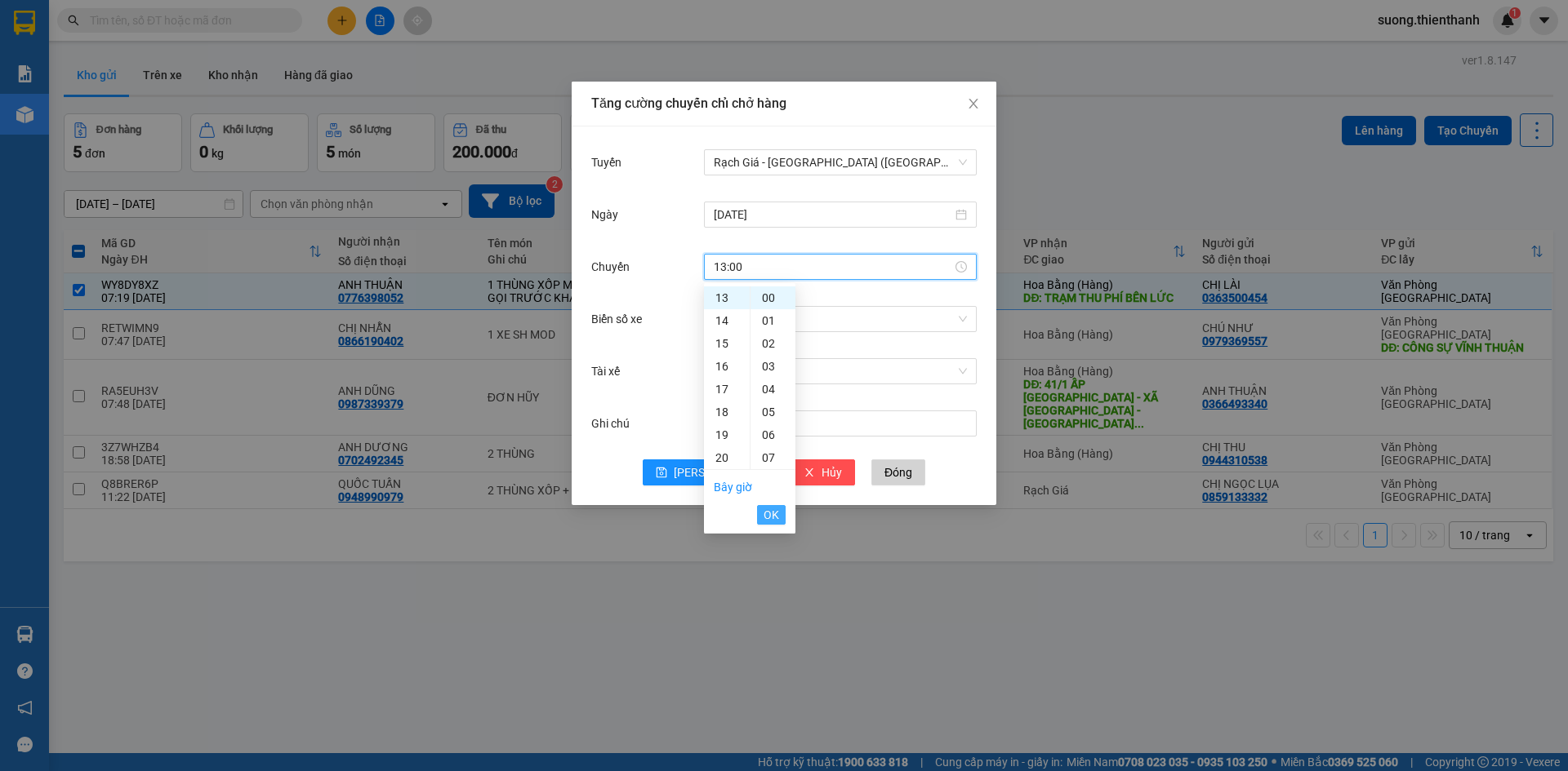
click at [777, 518] on span "OK" at bounding box center [771, 515] width 16 height 18
click at [719, 474] on span "[PERSON_NAME]" at bounding box center [717, 473] width 87 height 18
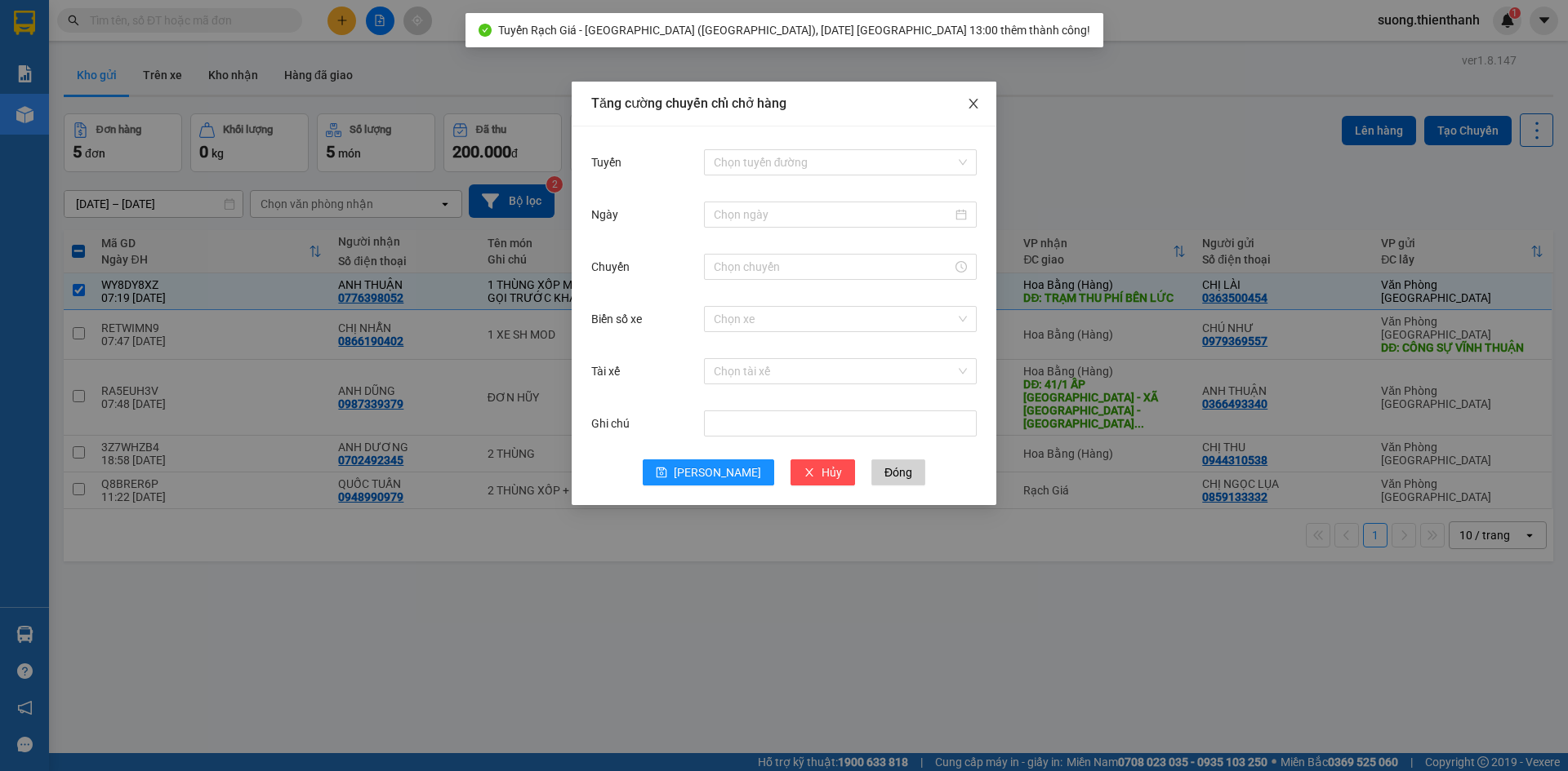
click at [973, 108] on icon "close" at bounding box center [973, 103] width 13 height 13
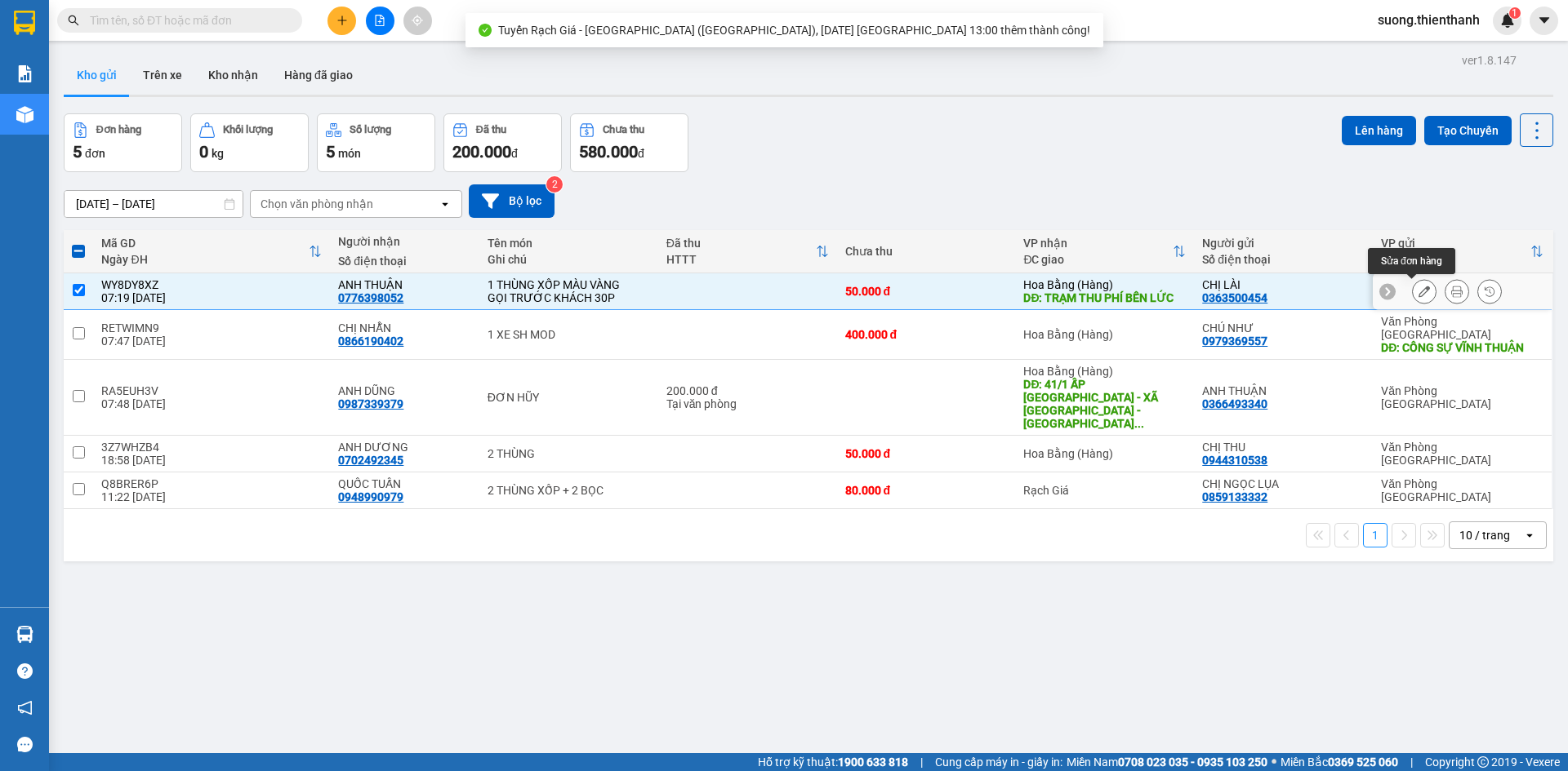
click at [1419, 290] on icon at bounding box center [1424, 291] width 11 height 11
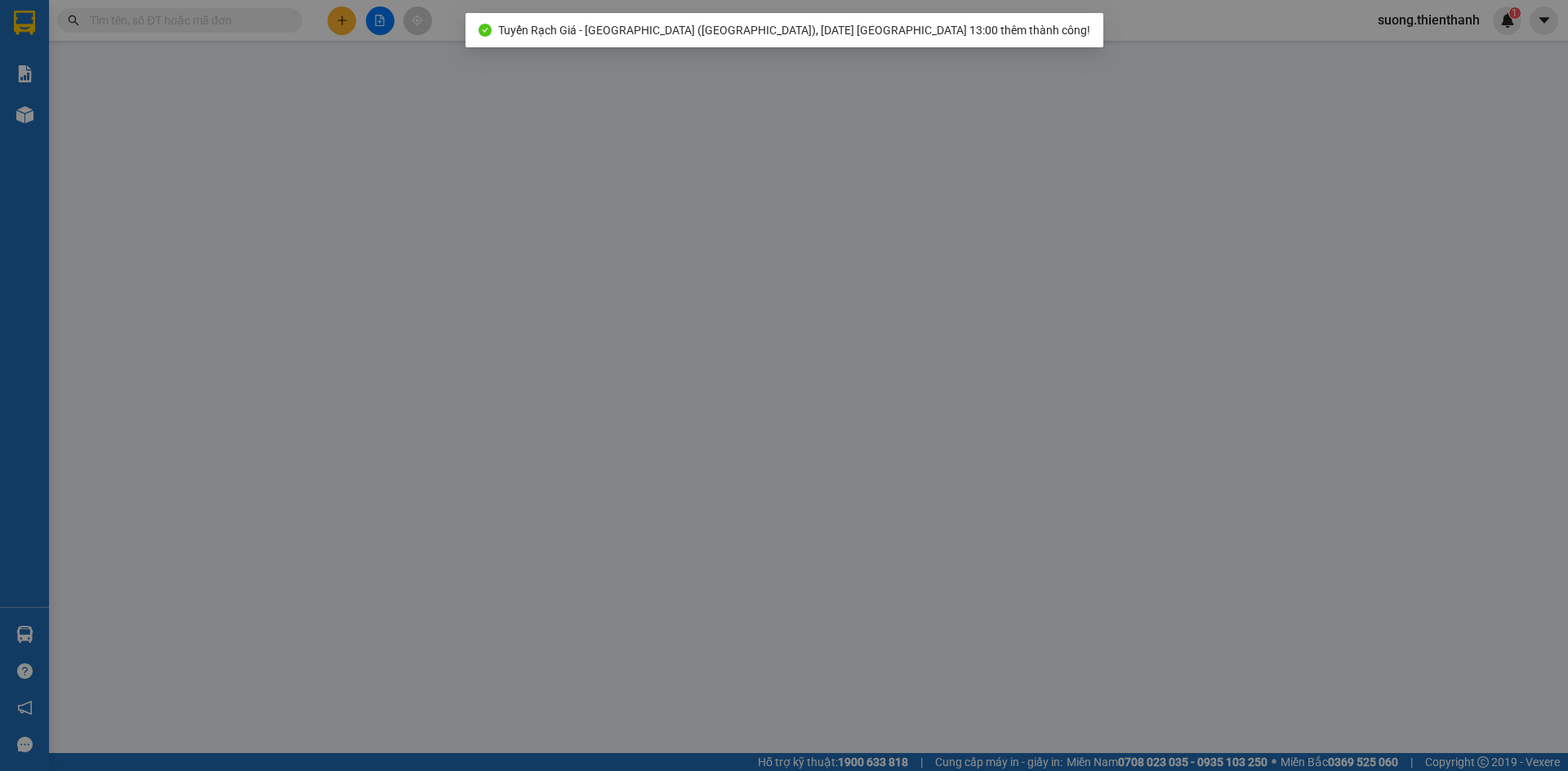
type input "0363500454"
type input "0776398052"
type input "TRẠM THU PHÍ BẾN LỨC"
type input "0"
type input "50.000"
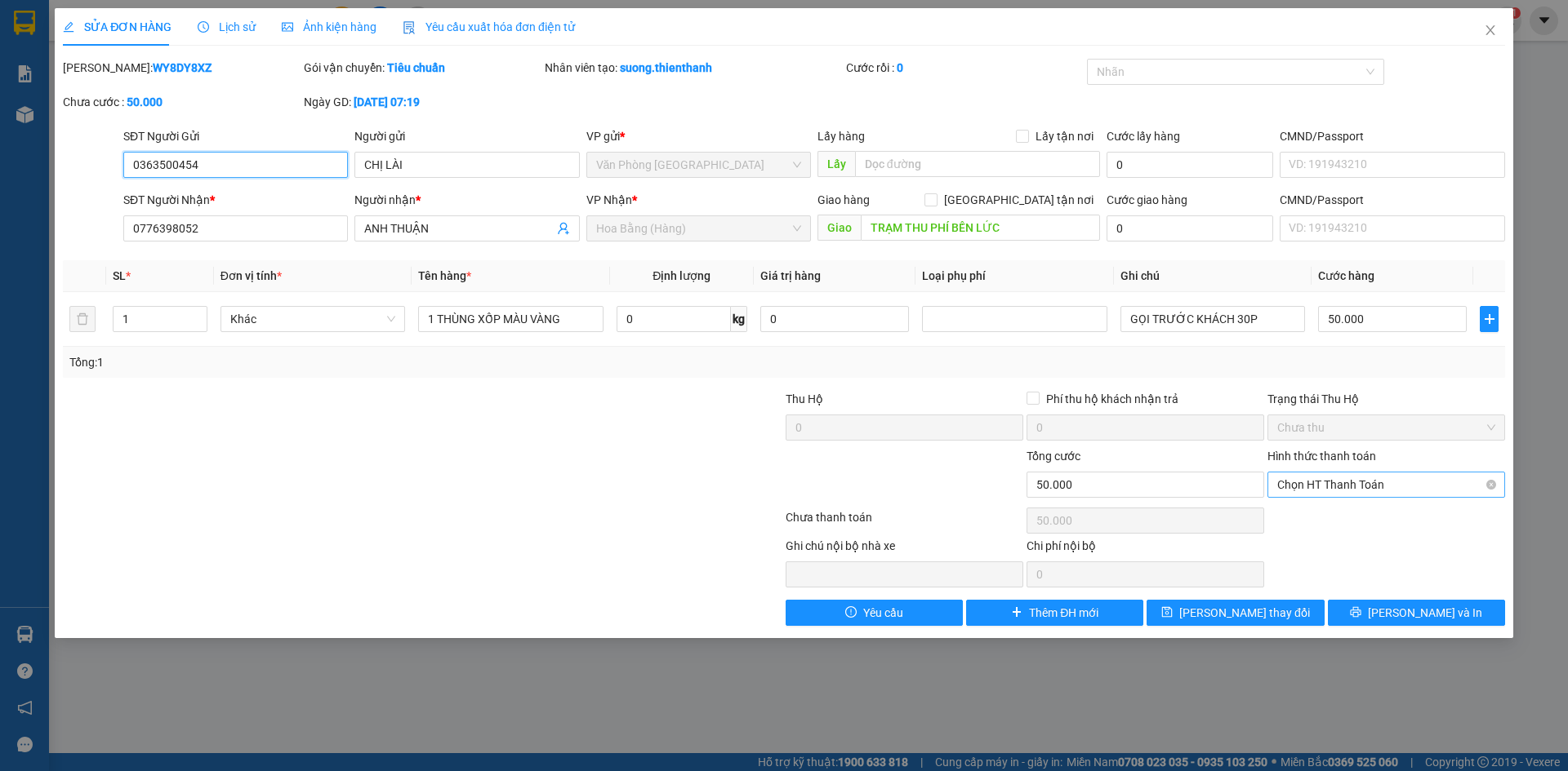
click at [1345, 486] on span "Chọn HT Thanh Toán" at bounding box center [1387, 485] width 218 height 24
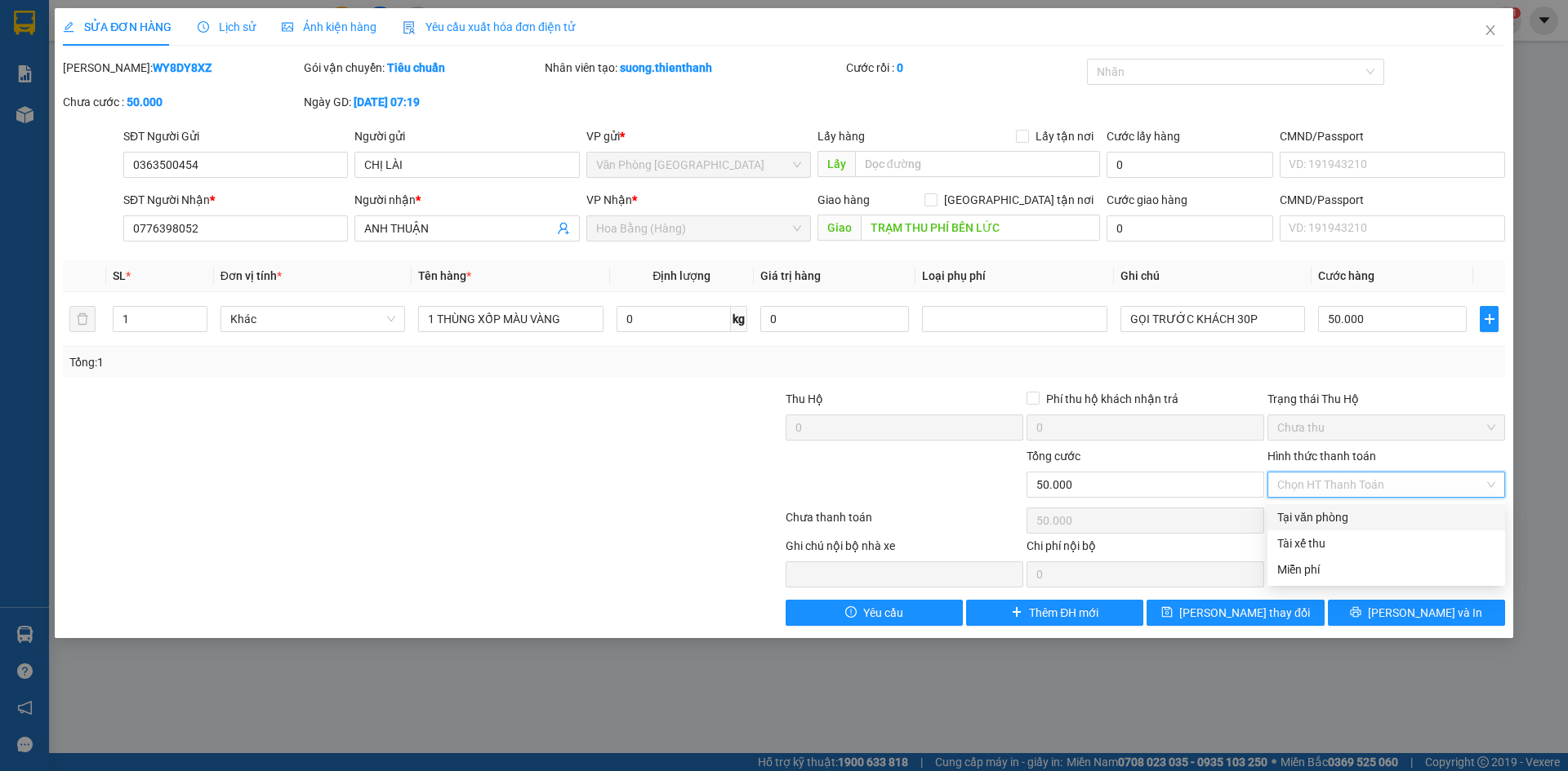
click at [1327, 519] on div "Tại văn phòng" at bounding box center [1387, 517] width 218 height 18
type input "0"
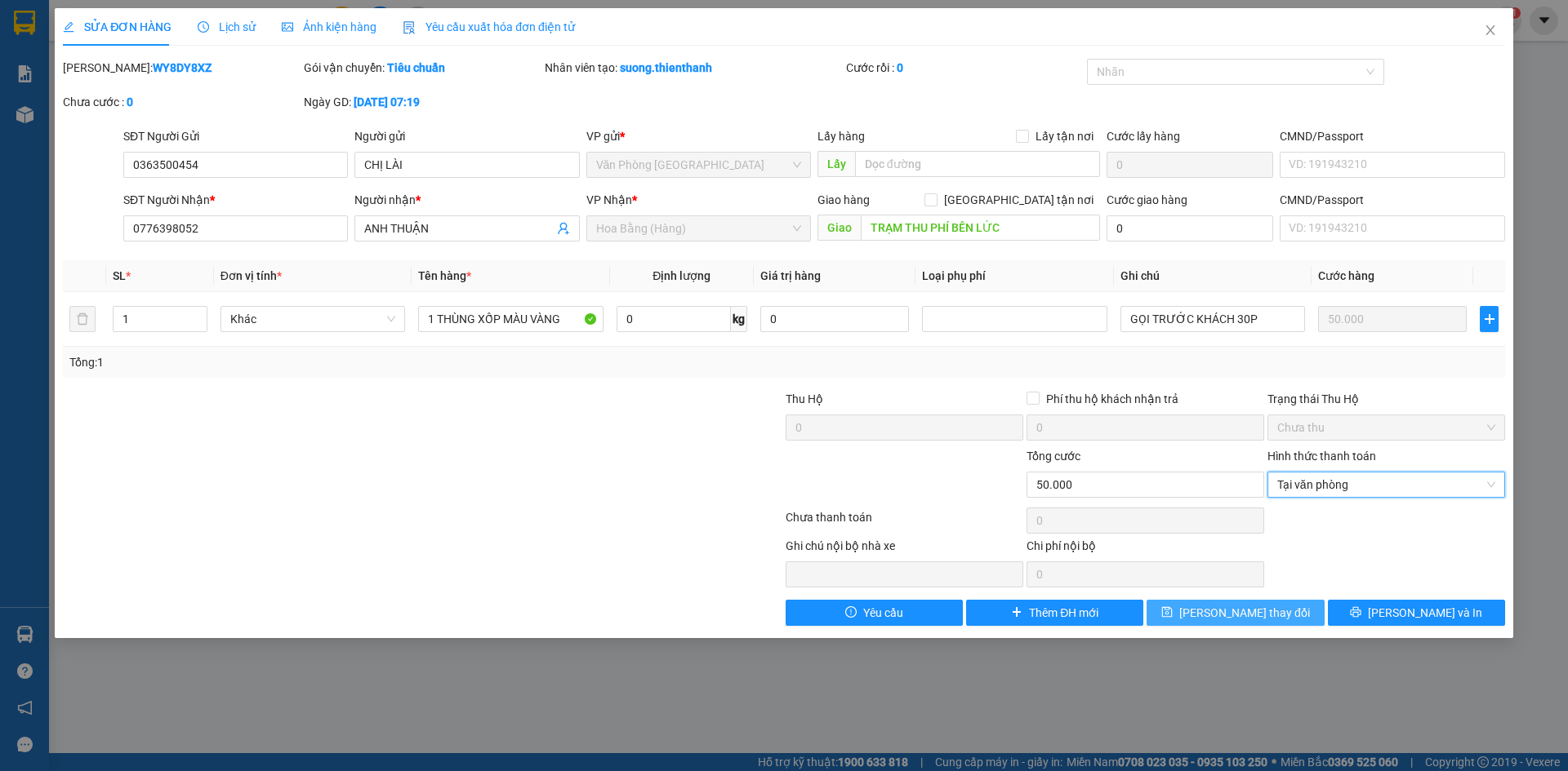
click at [1250, 609] on span "[PERSON_NAME] thay đổi" at bounding box center [1244, 613] width 131 height 18
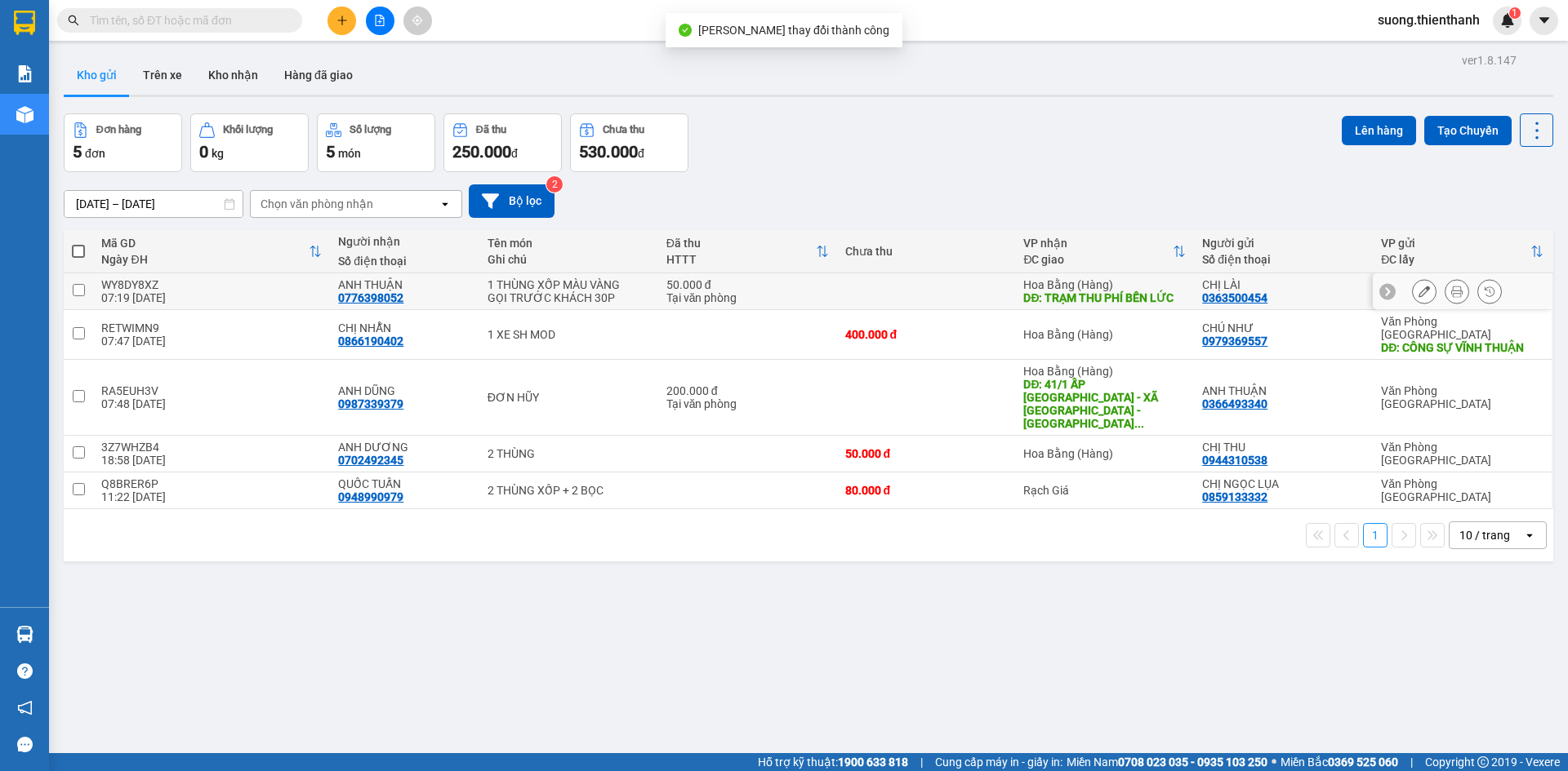
click at [261, 280] on div "WY8DY8XZ" at bounding box center [211, 284] width 221 height 13
checkbox input "true"
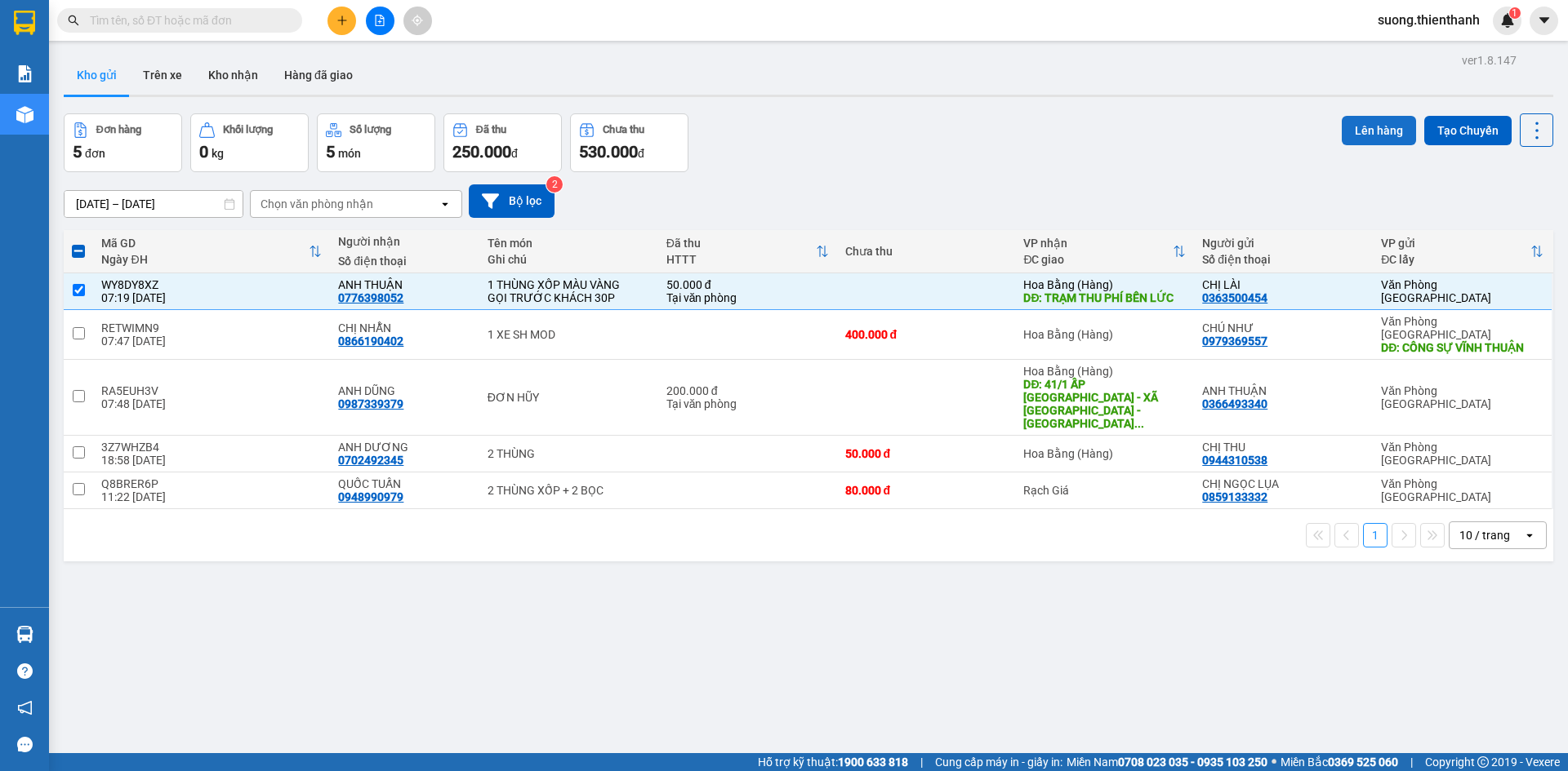
click at [1369, 132] on button "Lên hàng" at bounding box center [1379, 131] width 74 height 30
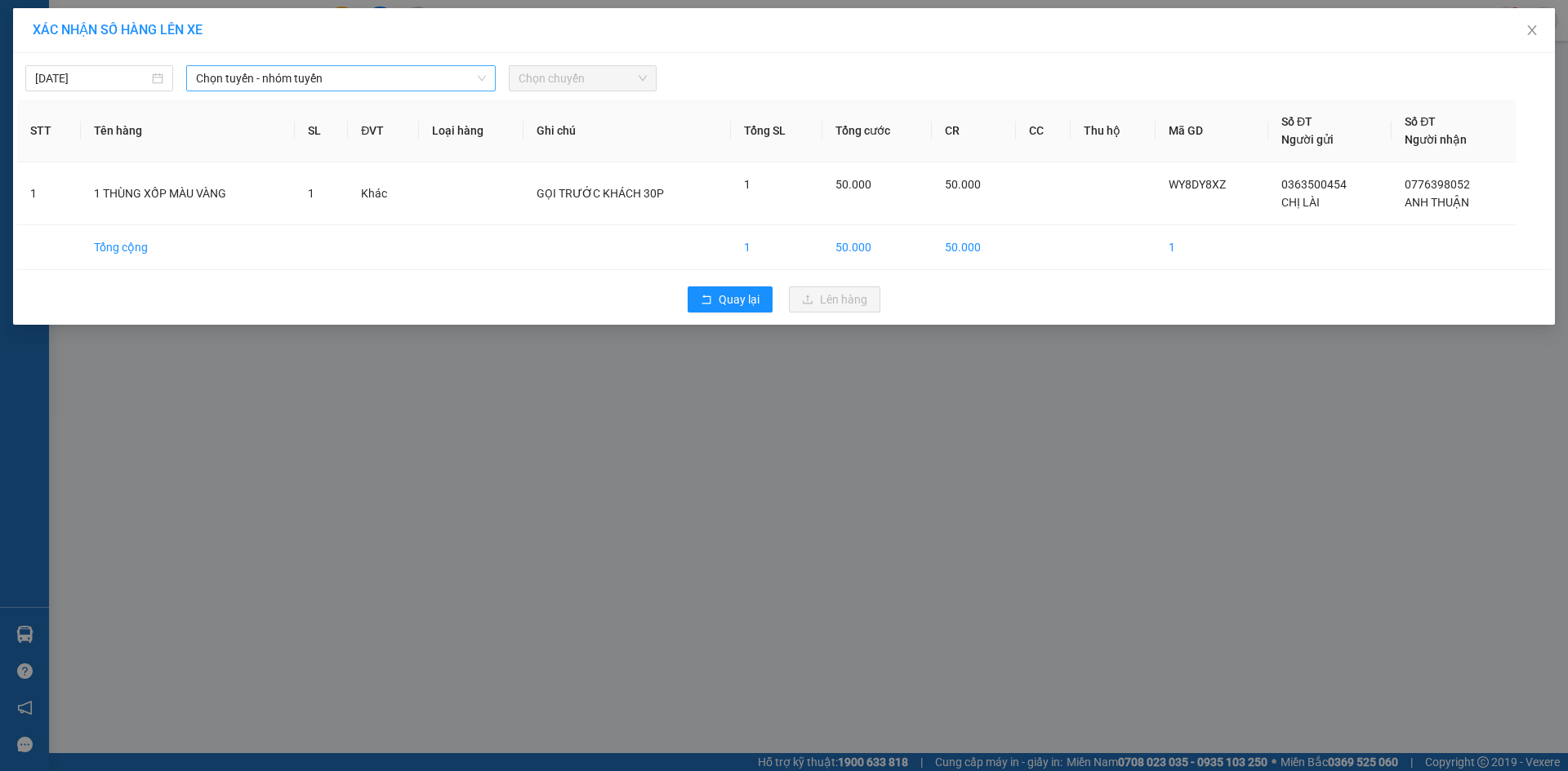
click at [288, 78] on span "Chọn tuyến - nhóm tuyến" at bounding box center [341, 78] width 290 height 24
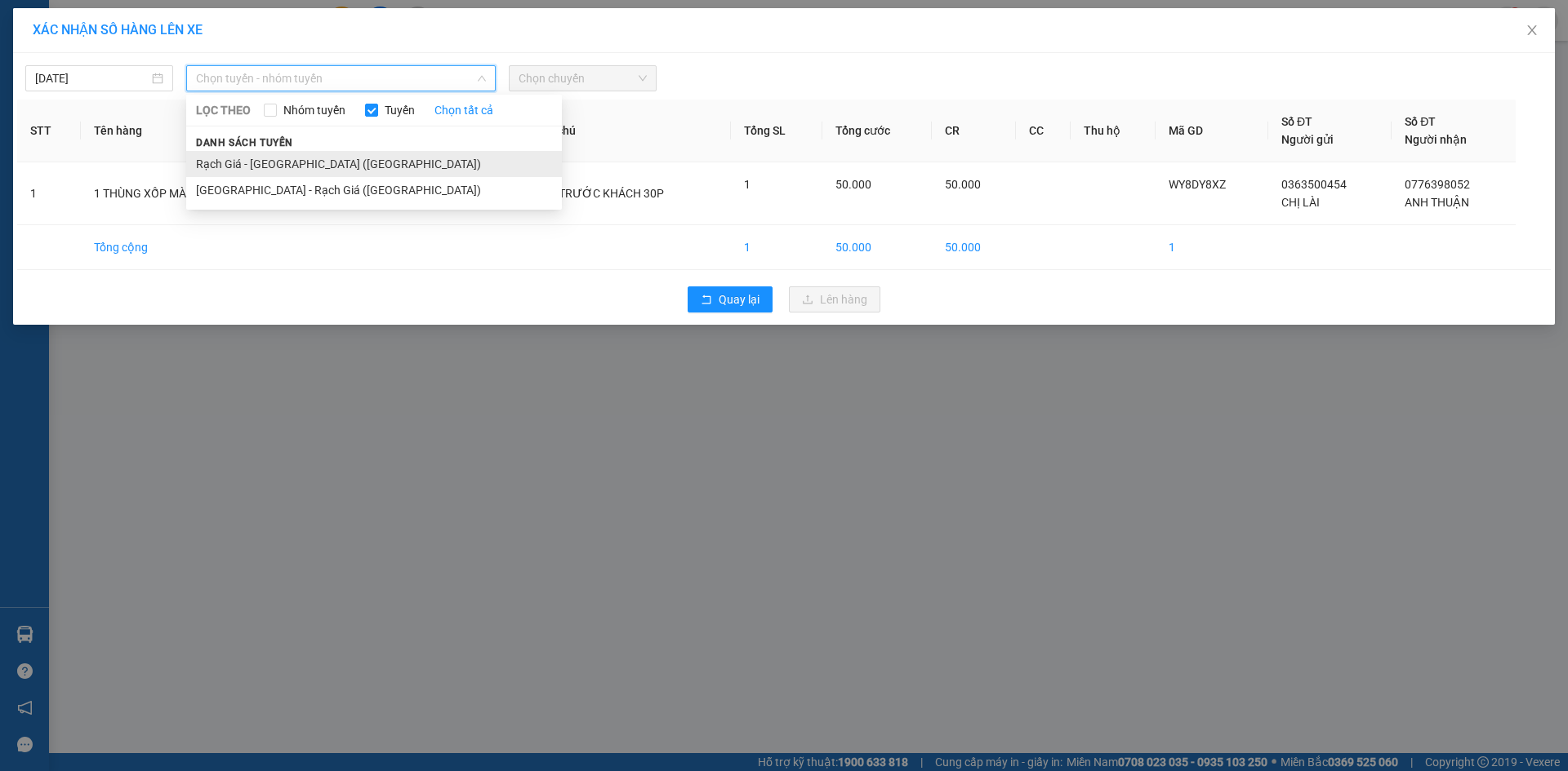
click at [240, 162] on li "Rạch Giá - [GEOGRAPHIC_DATA] ([GEOGRAPHIC_DATA])" at bounding box center [373, 164] width 376 height 26
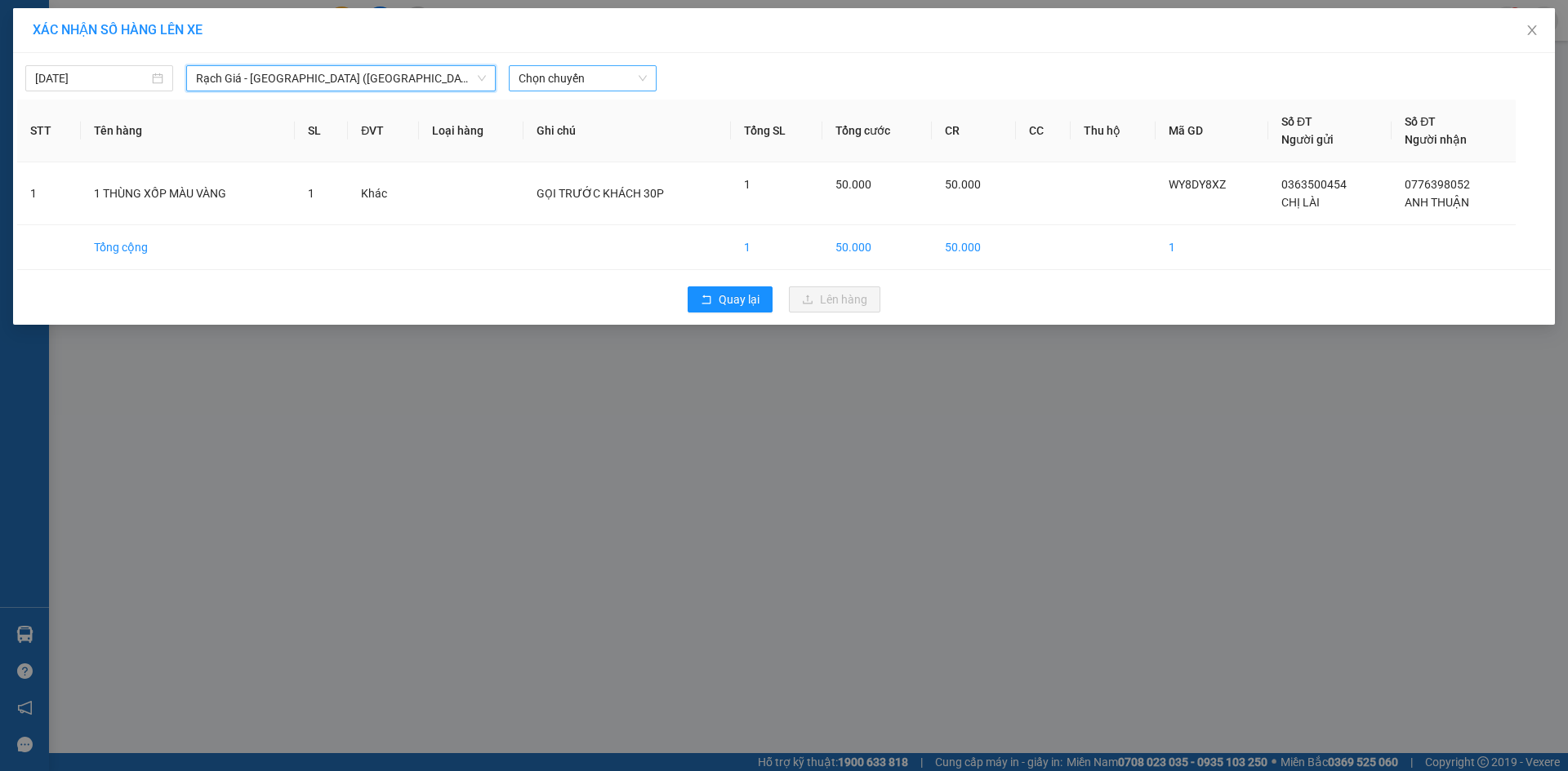
click at [521, 81] on span "Chọn chuyến" at bounding box center [582, 78] width 128 height 24
click at [541, 133] on div "13:00 (TC)" at bounding box center [582, 137] width 127 height 18
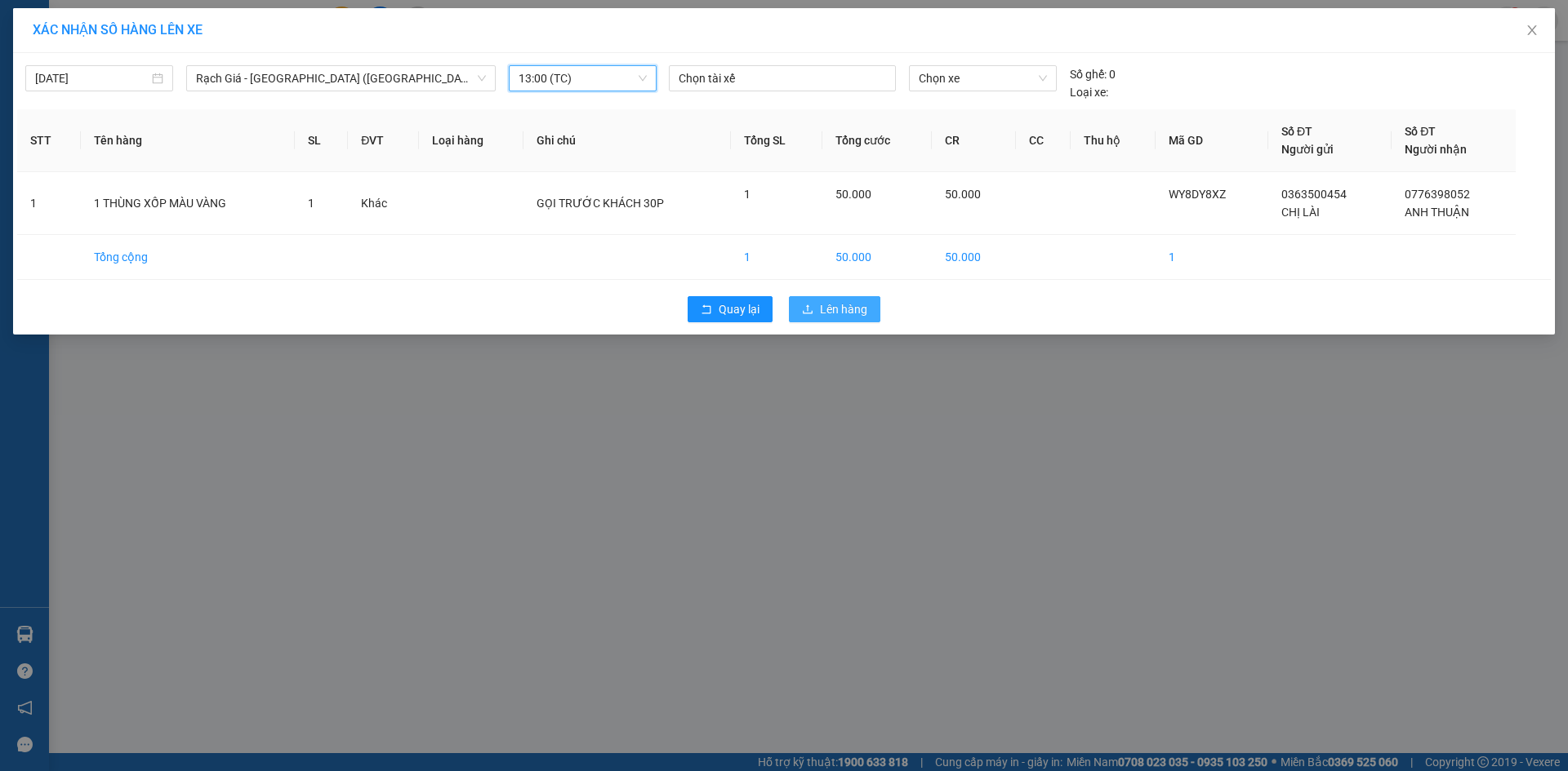
click at [859, 310] on span "Lên hàng" at bounding box center [844, 309] width 47 height 18
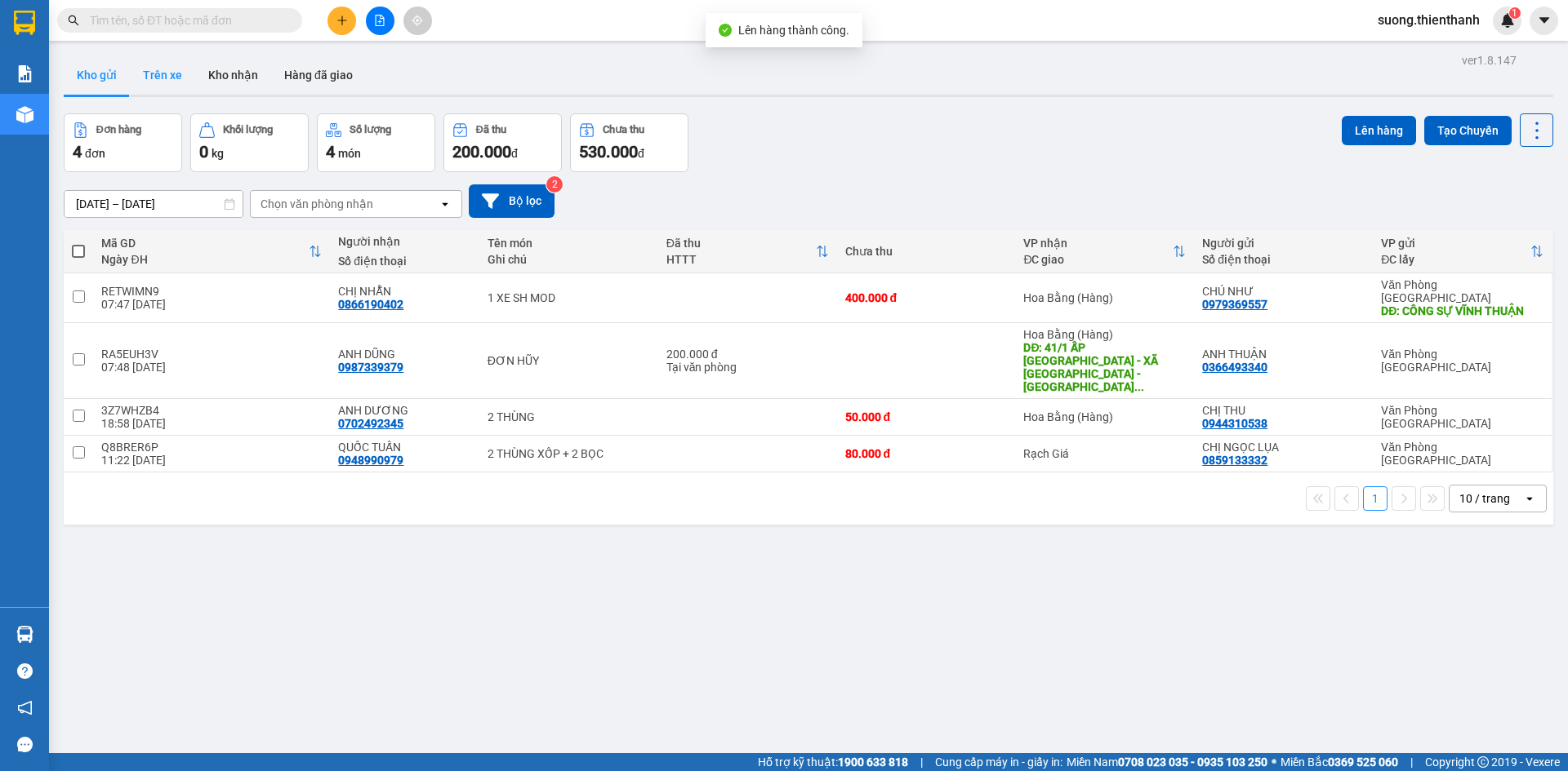
click at [147, 78] on button "Trên xe" at bounding box center [162, 75] width 65 height 39
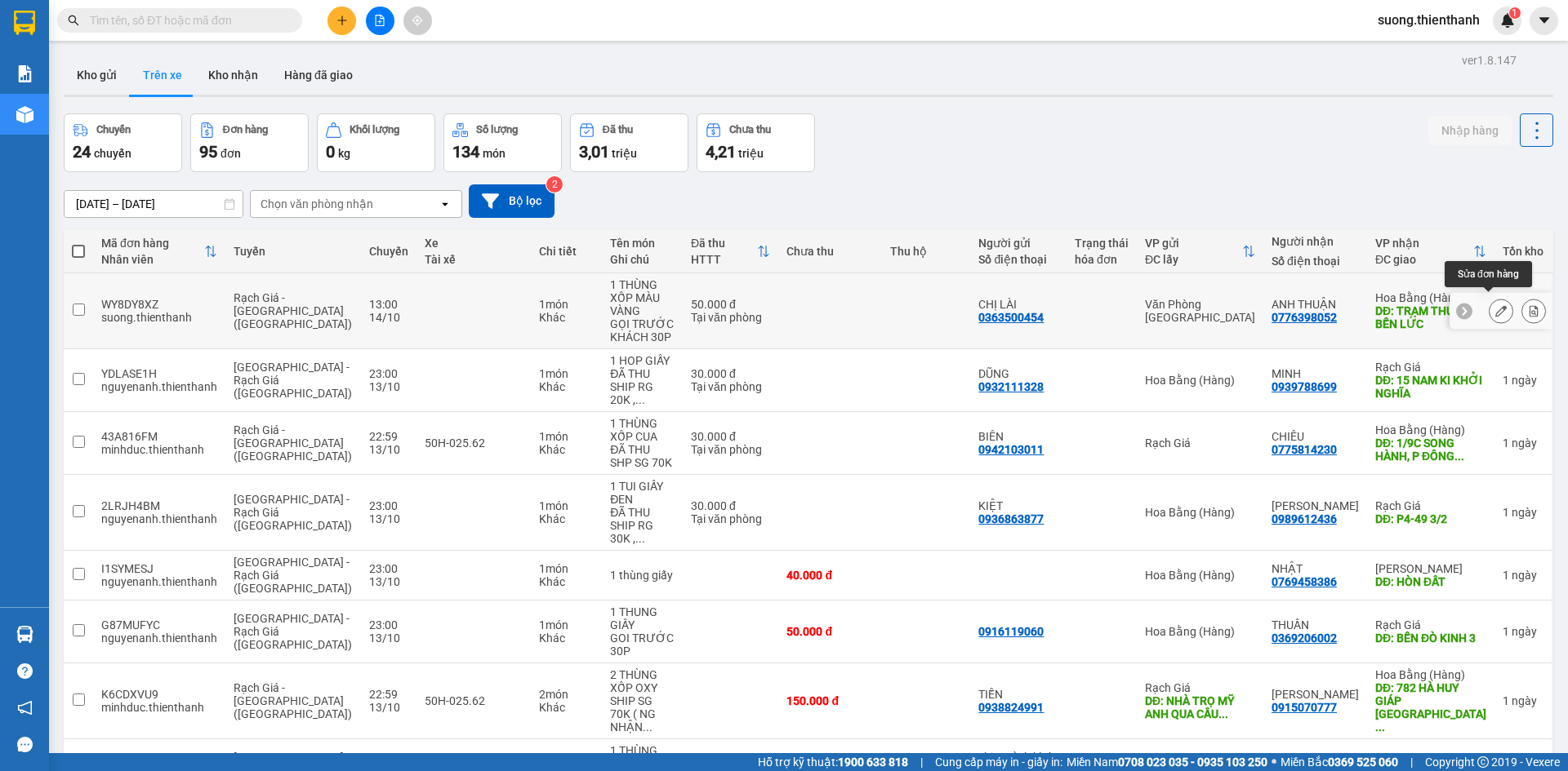
click at [1496, 305] on icon at bounding box center [1501, 310] width 11 height 11
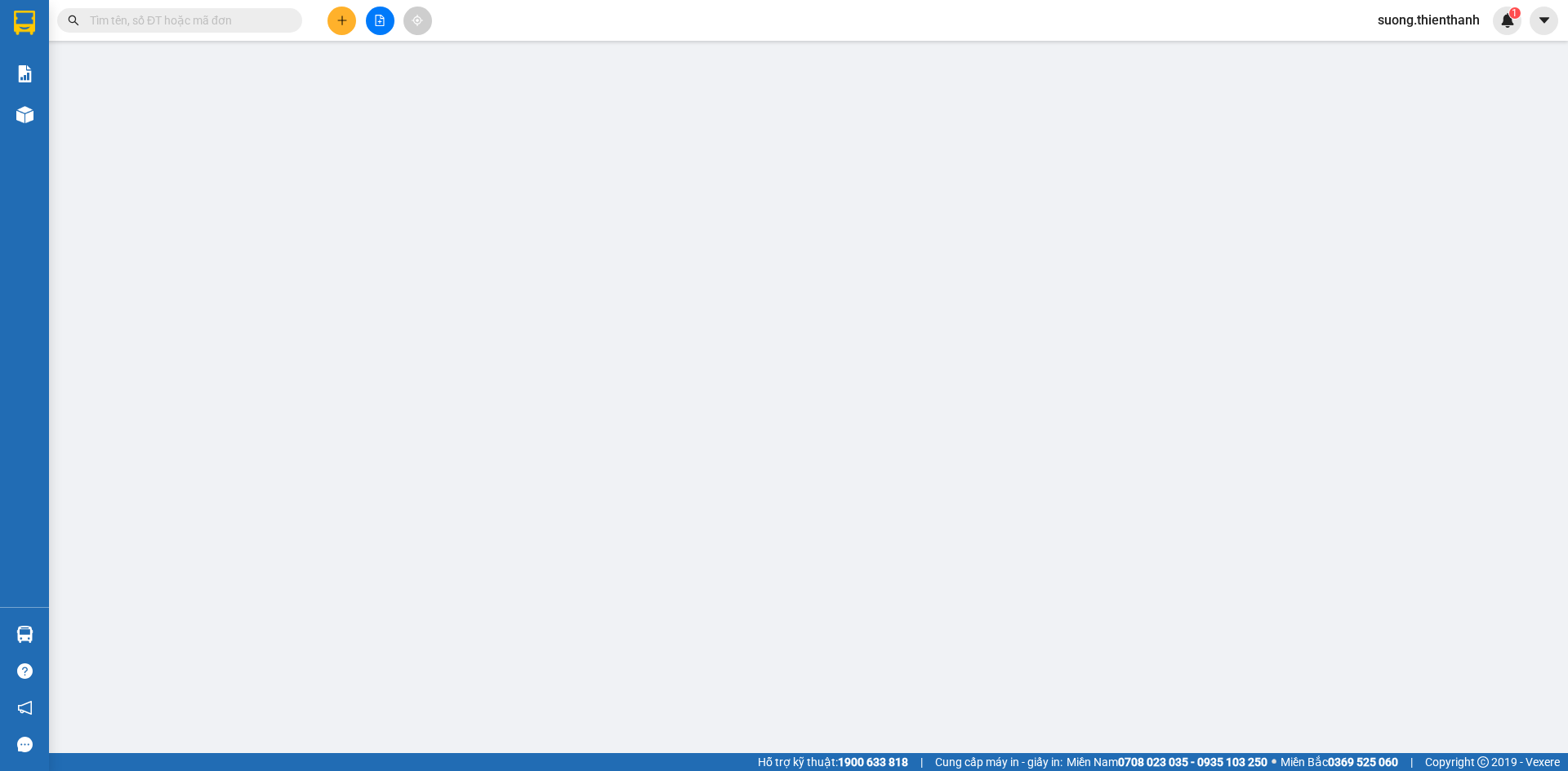
type input "0363500454"
type input "0776398052"
type input "TRẠM THU PHÍ BẾN LỨC"
type input "0"
type input "50.000"
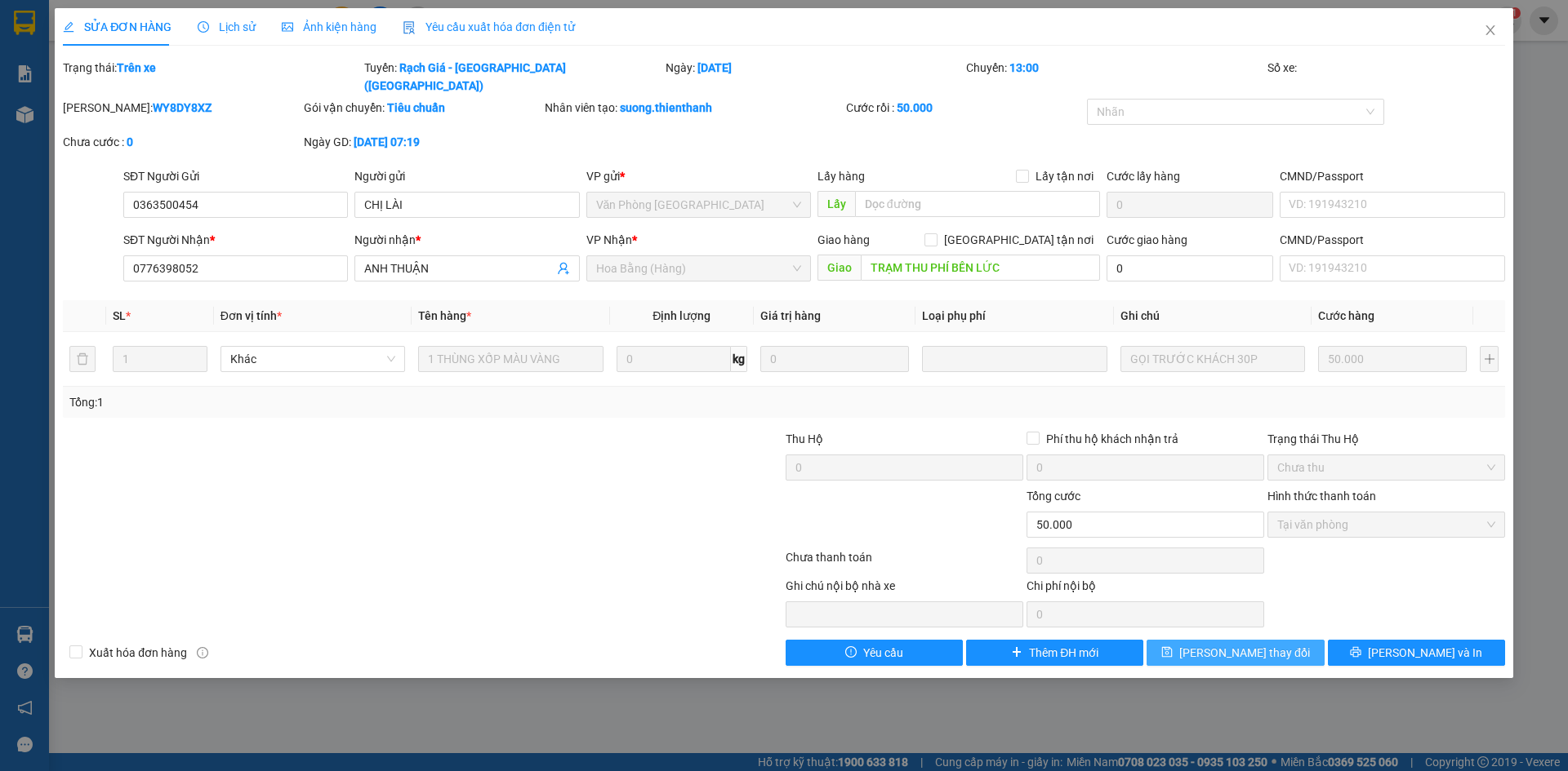
click at [1238, 644] on span "[PERSON_NAME] thay đổi" at bounding box center [1244, 652] width 131 height 18
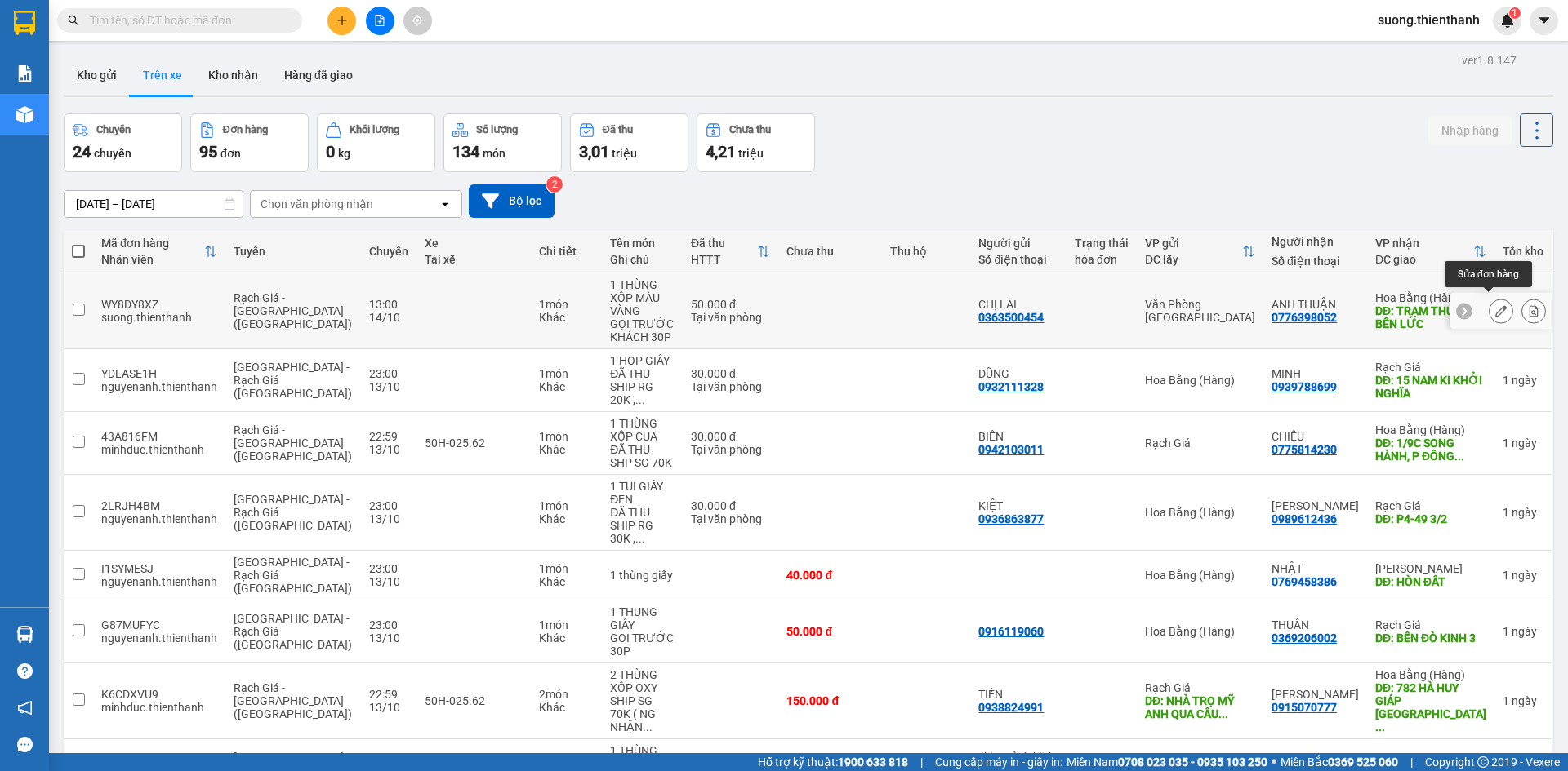
click at [1496, 305] on icon at bounding box center [1501, 310] width 11 height 11
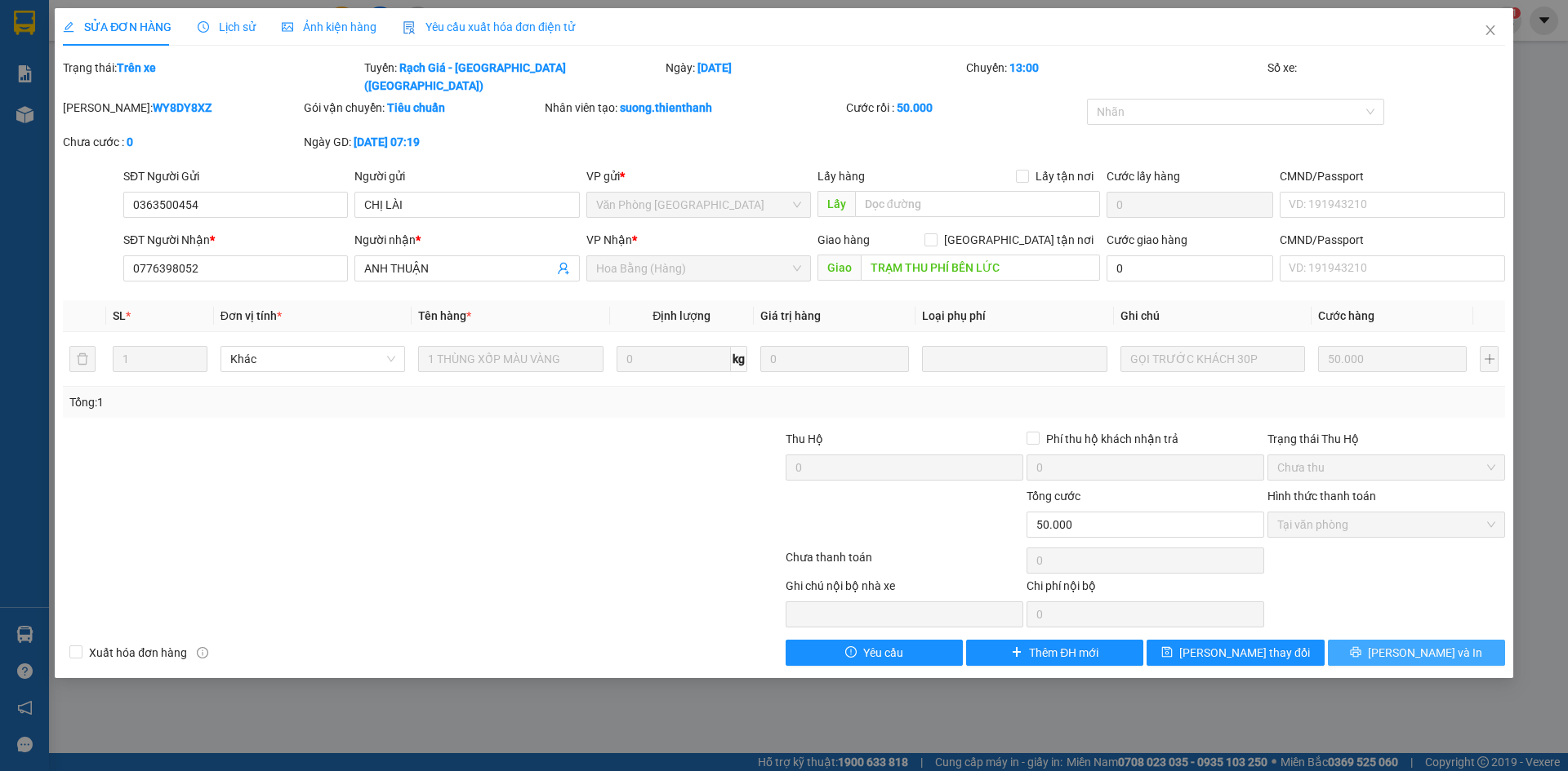
click at [1414, 644] on span "[PERSON_NAME] và In" at bounding box center [1425, 652] width 114 height 18
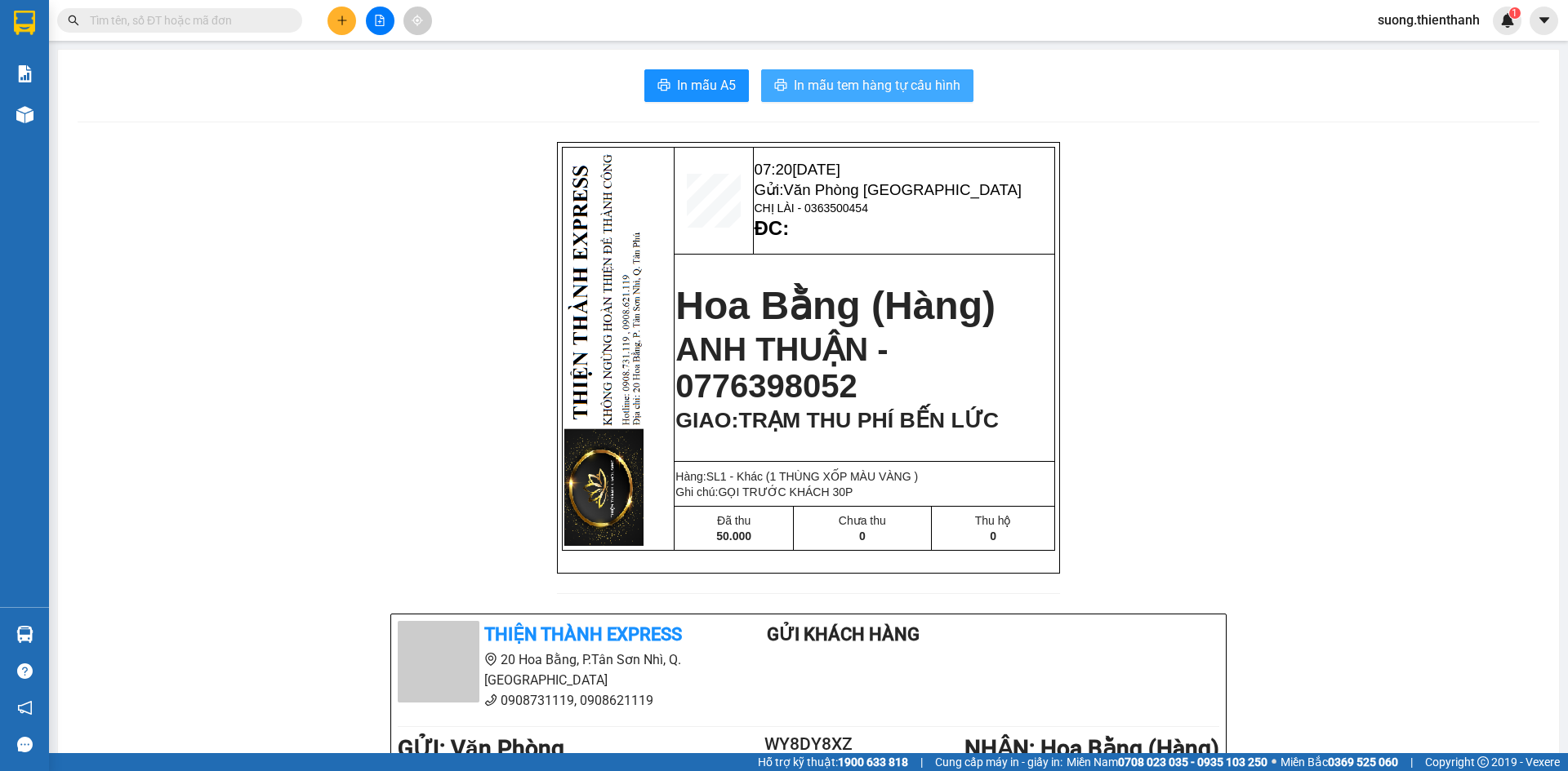
click at [834, 87] on span "In mẫu tem hàng tự cấu hình" at bounding box center [877, 85] width 167 height 20
click at [837, 92] on span "In mẫu tem hàng tự cấu hình" at bounding box center [877, 85] width 167 height 20
